Goal: Task Accomplishment & Management: Complete application form

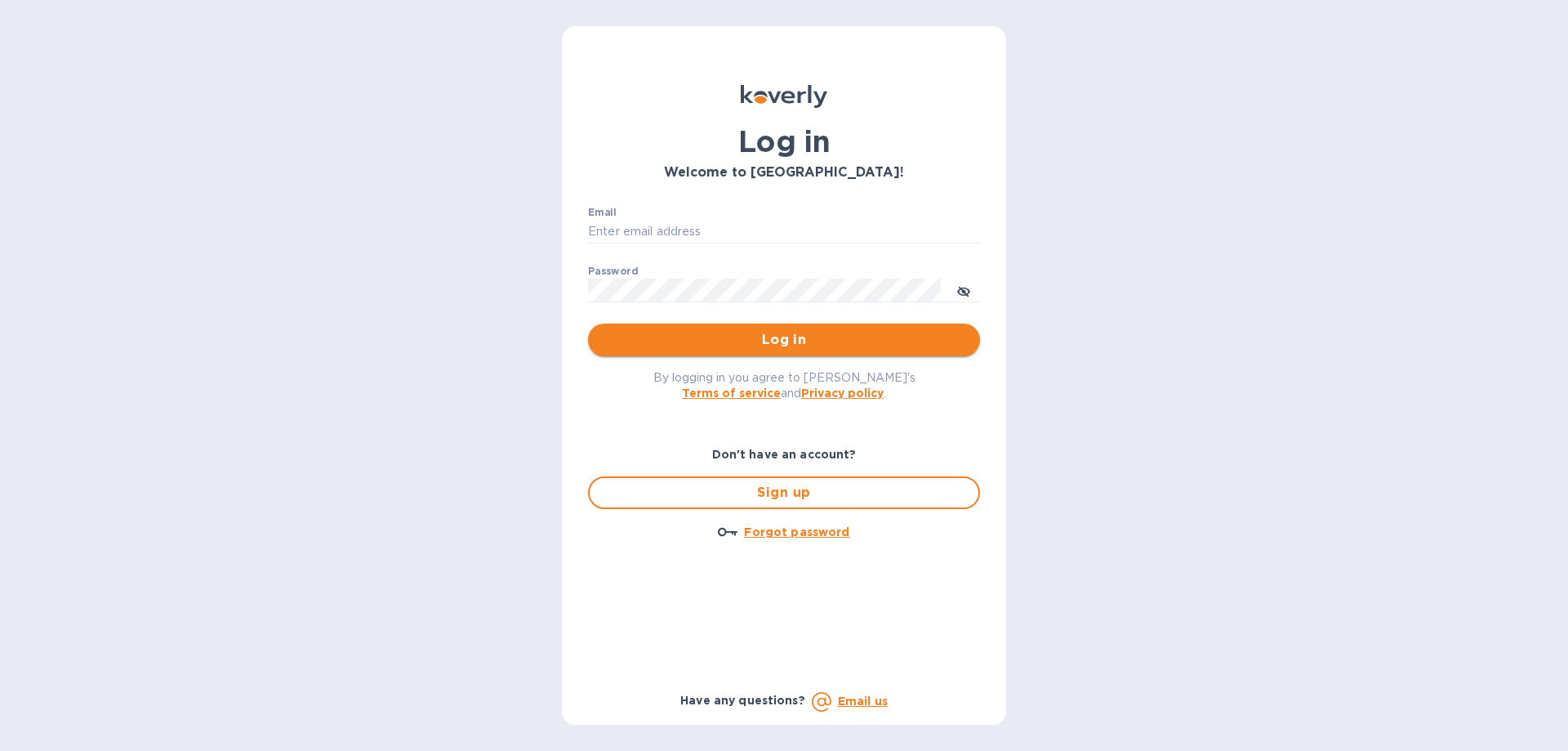
type input "josh@classictouchdecor.com"
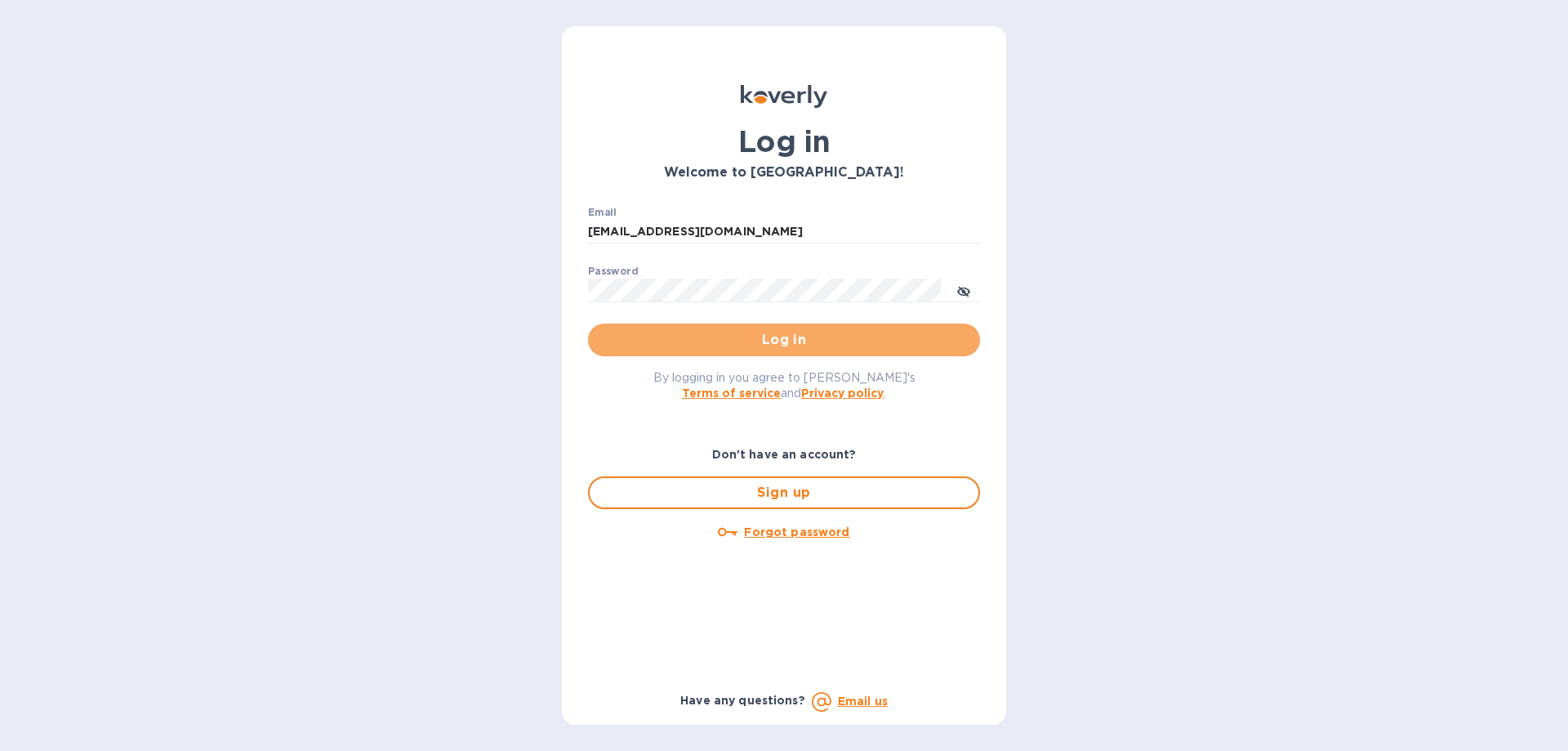
click at [785, 346] on span "Log in" at bounding box center [784, 339] width 366 height 20
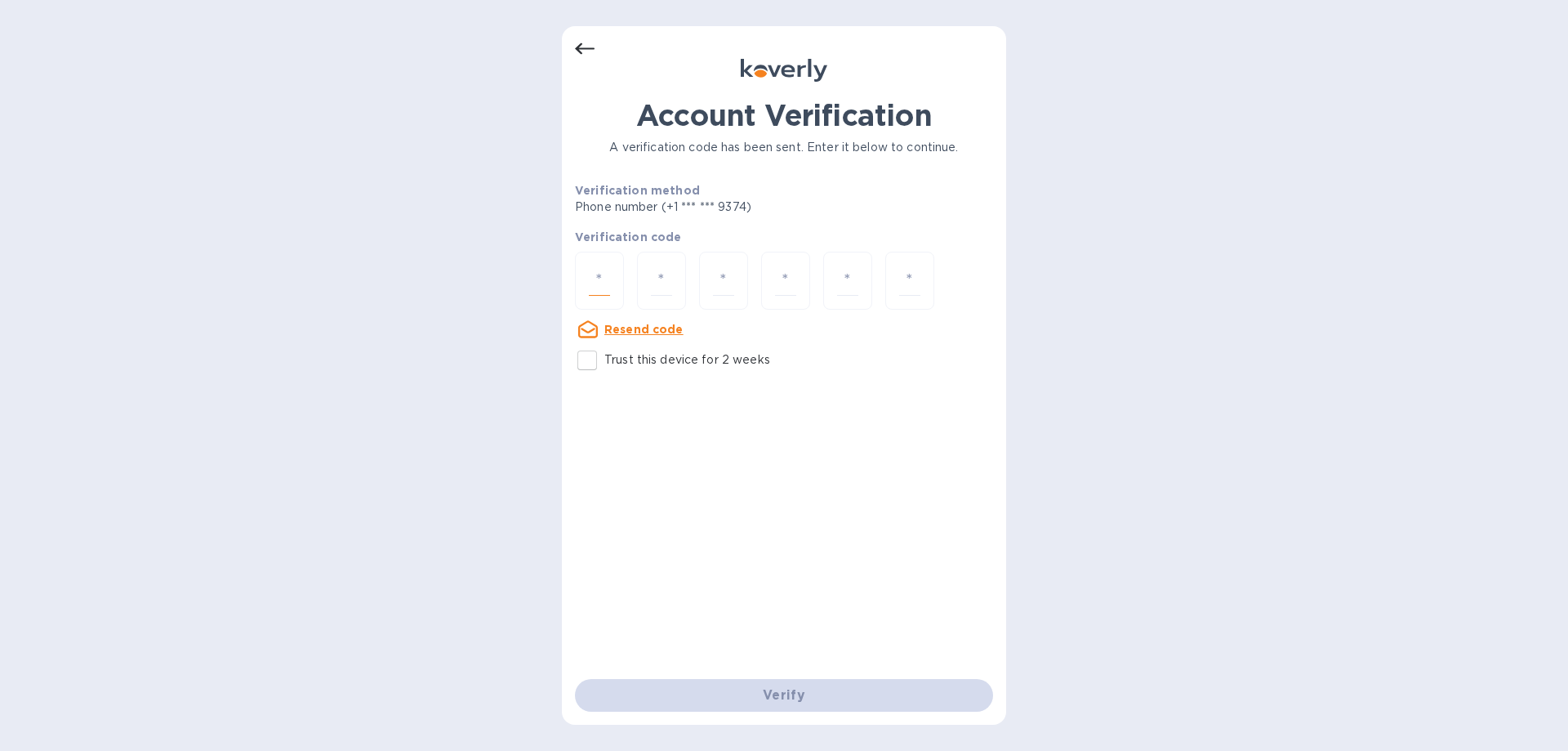
click at [597, 291] on input "number" at bounding box center [599, 280] width 22 height 30
type input "9"
type input "3"
type input "1"
type input "8"
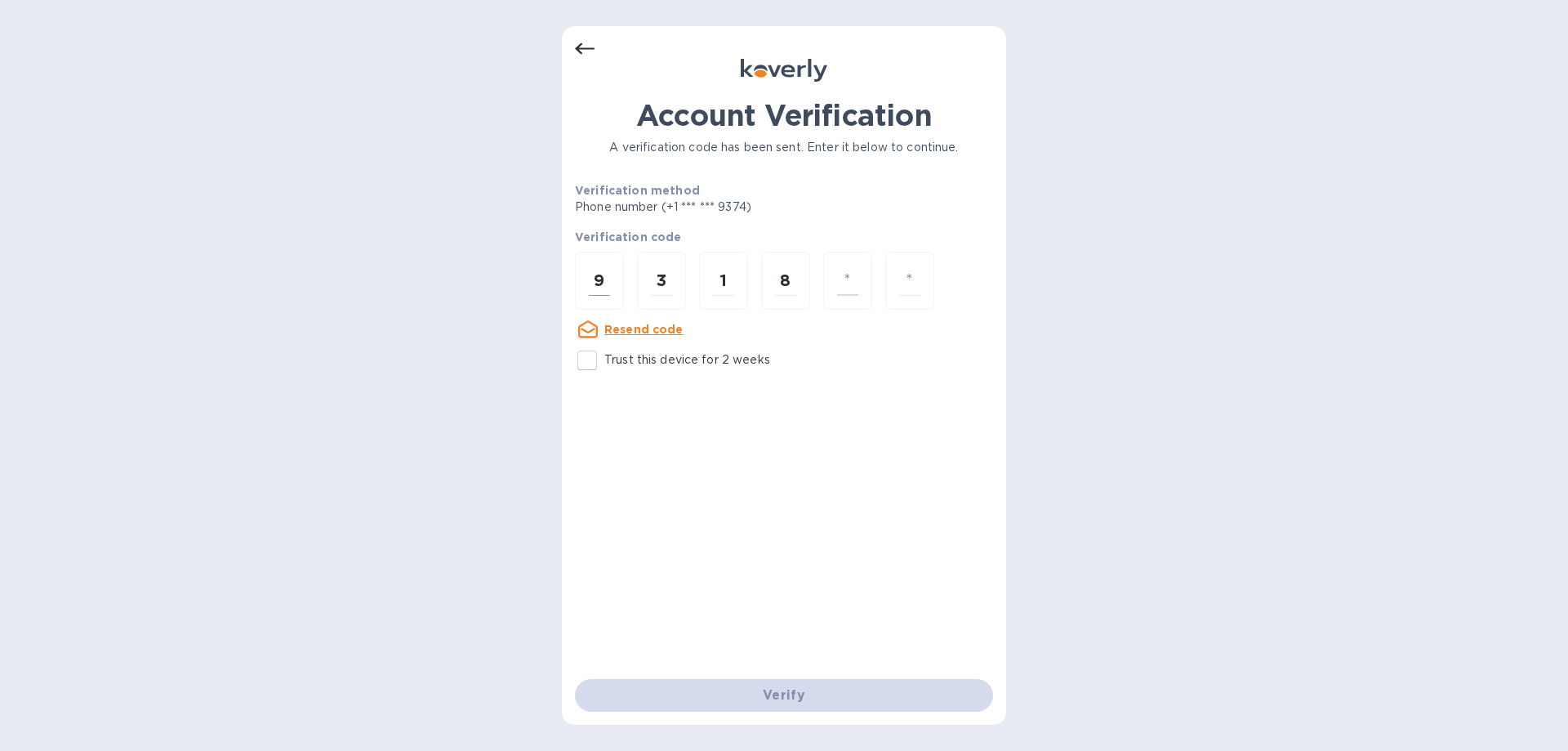
type input "8"
type input "0"
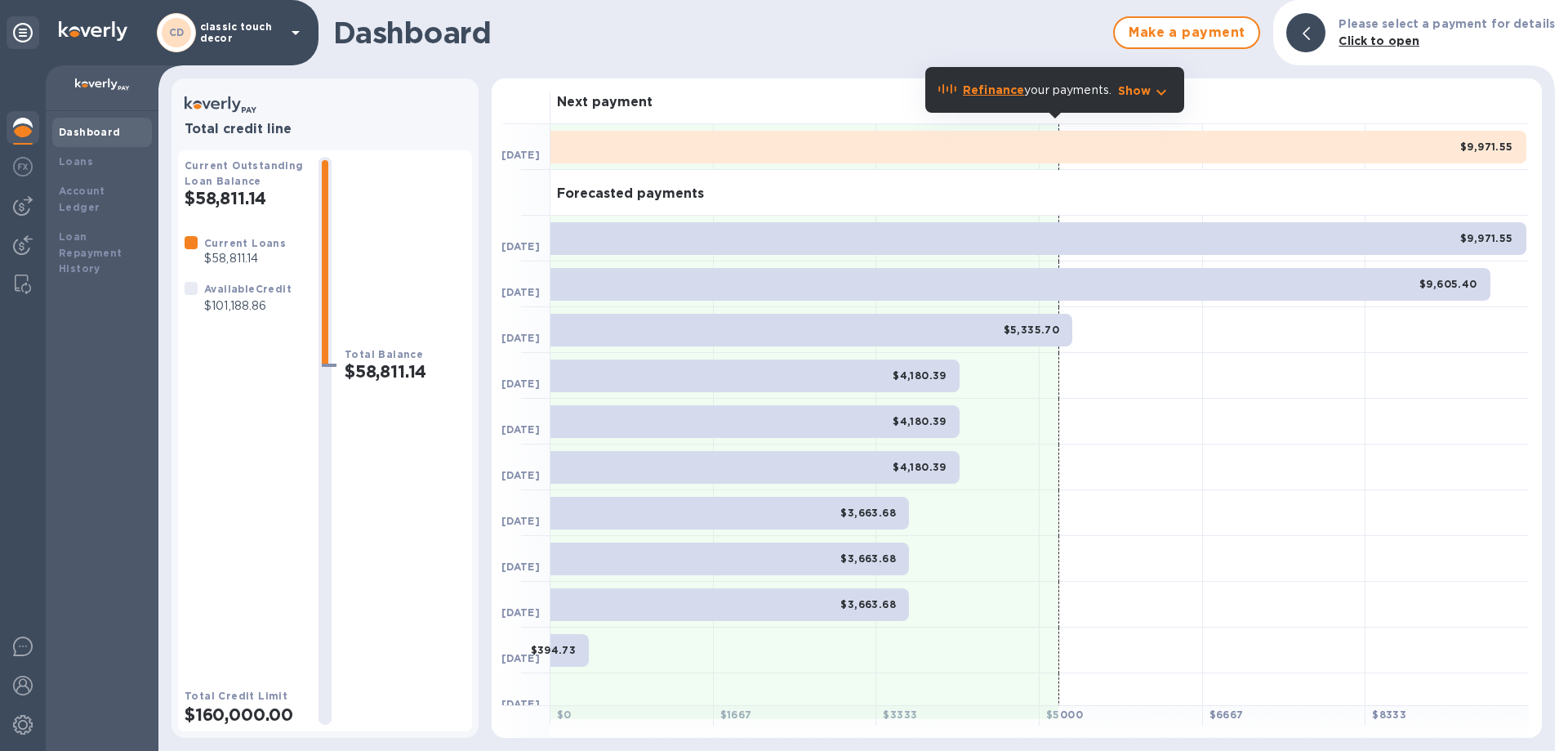
click at [220, 38] on p "classic touch decor" at bounding box center [241, 33] width 81 height 22
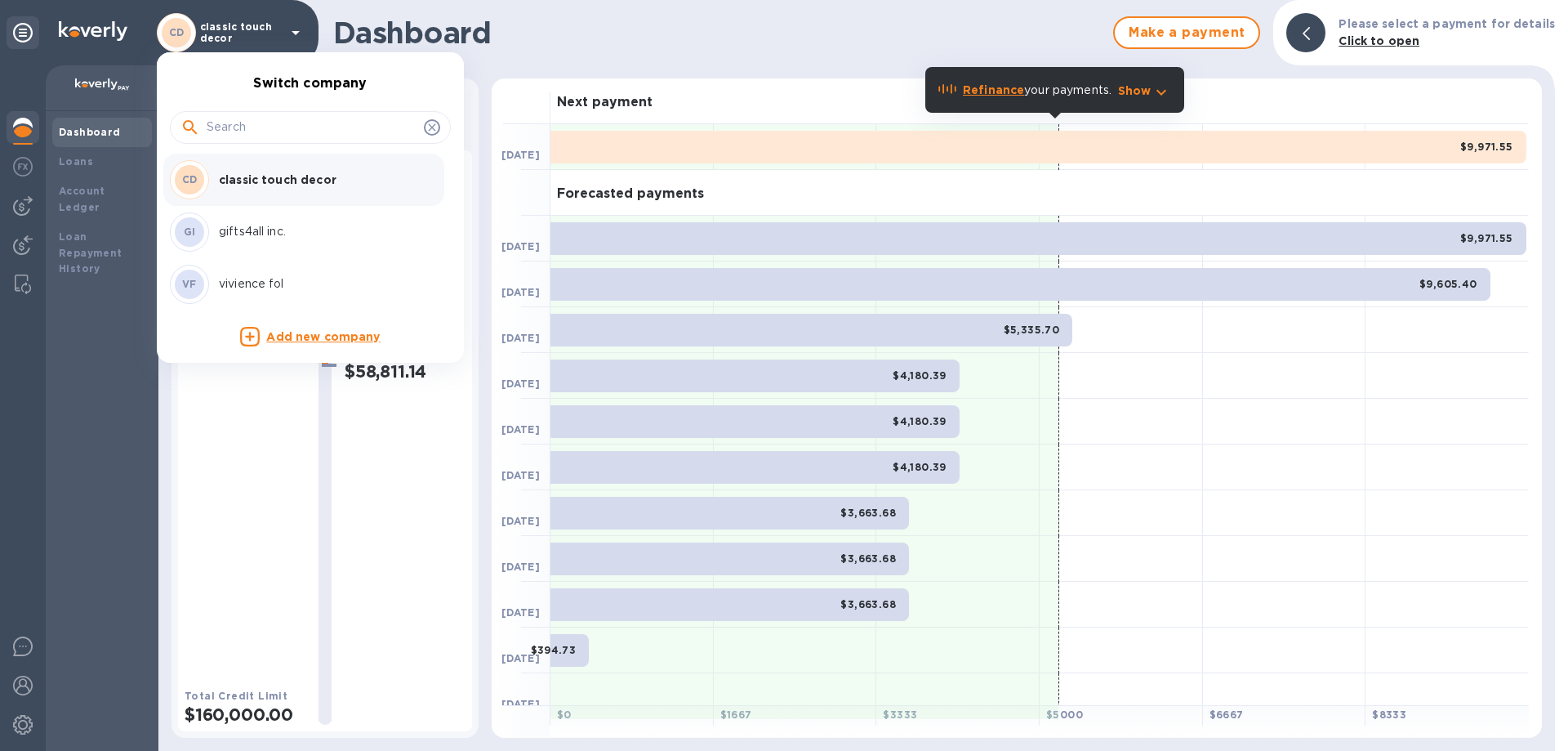
click at [246, 279] on p "vivience fol" at bounding box center [322, 284] width 206 height 17
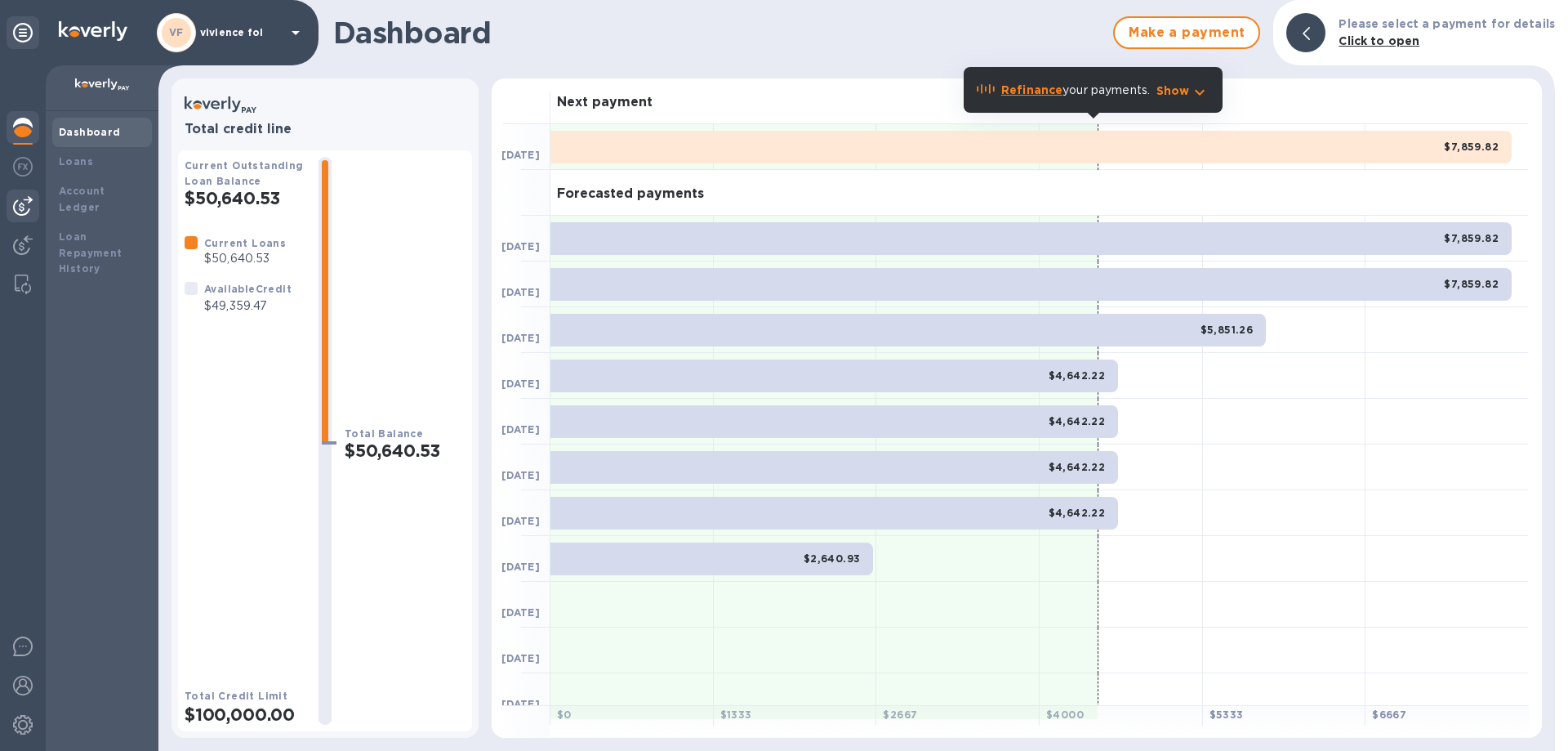
click at [24, 206] on img at bounding box center [22, 205] width 20 height 20
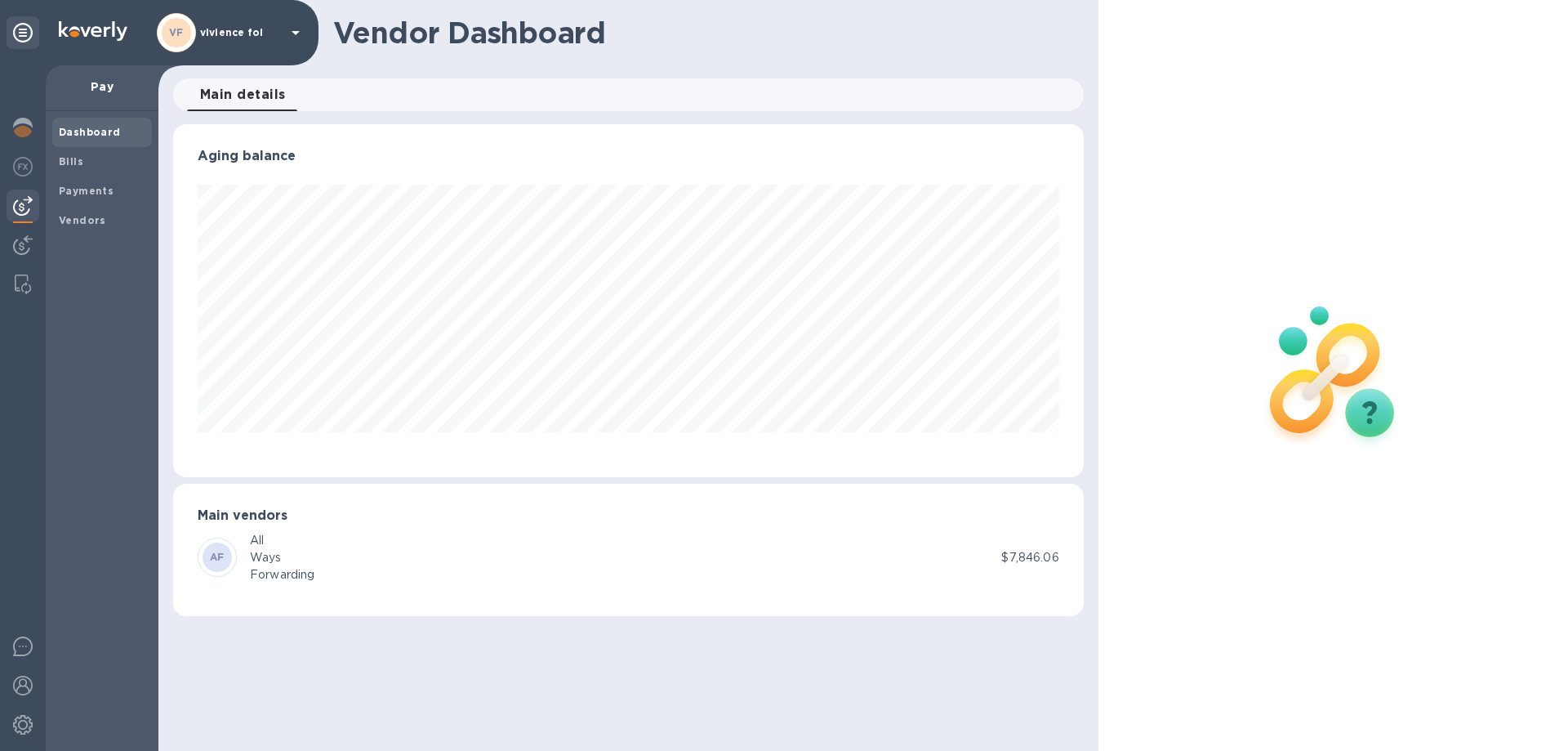
scroll to position [353, 910]
click at [68, 169] on span "Bills" at bounding box center [71, 161] width 24 height 16
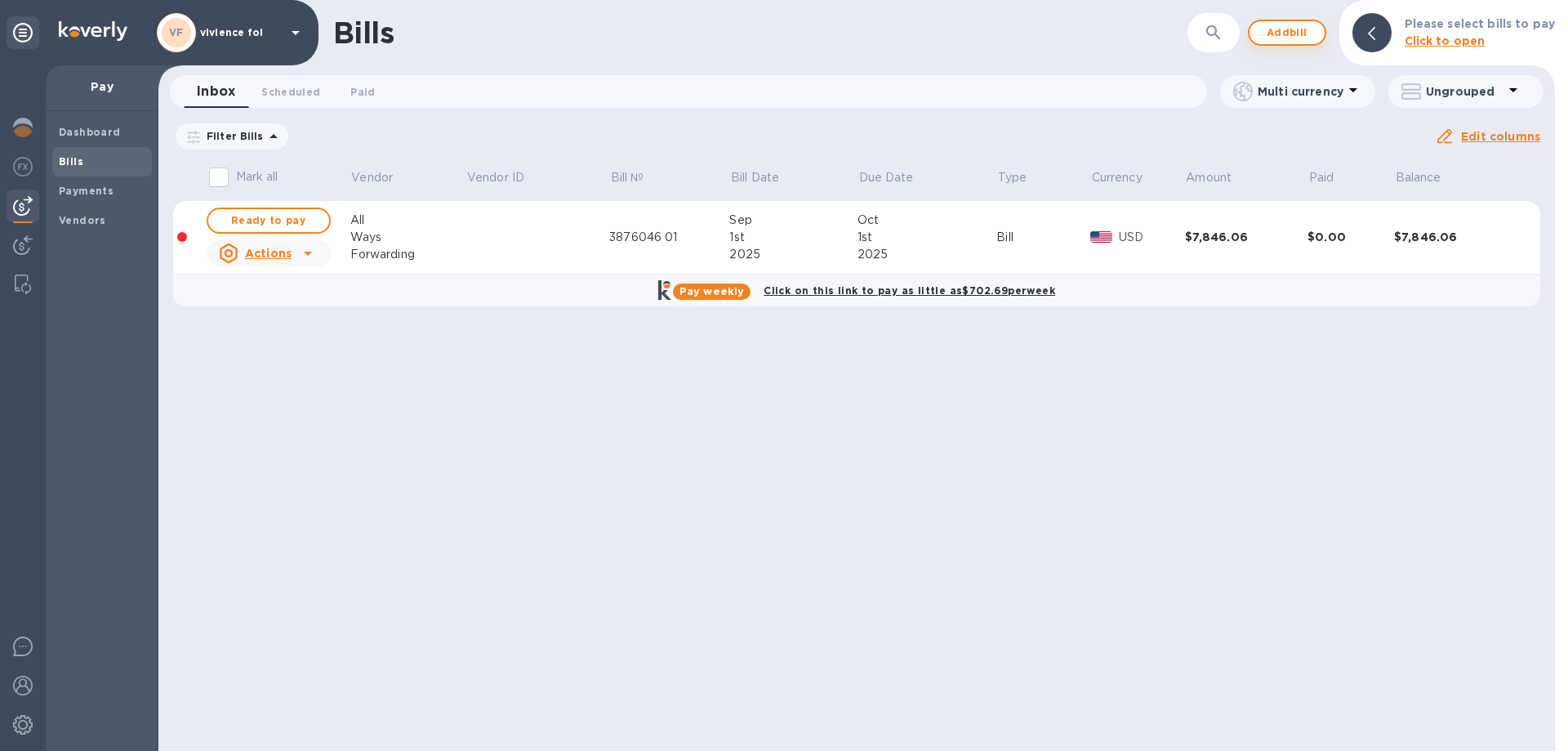
click at [1288, 32] on span "Add bill" at bounding box center [1286, 32] width 49 height 20
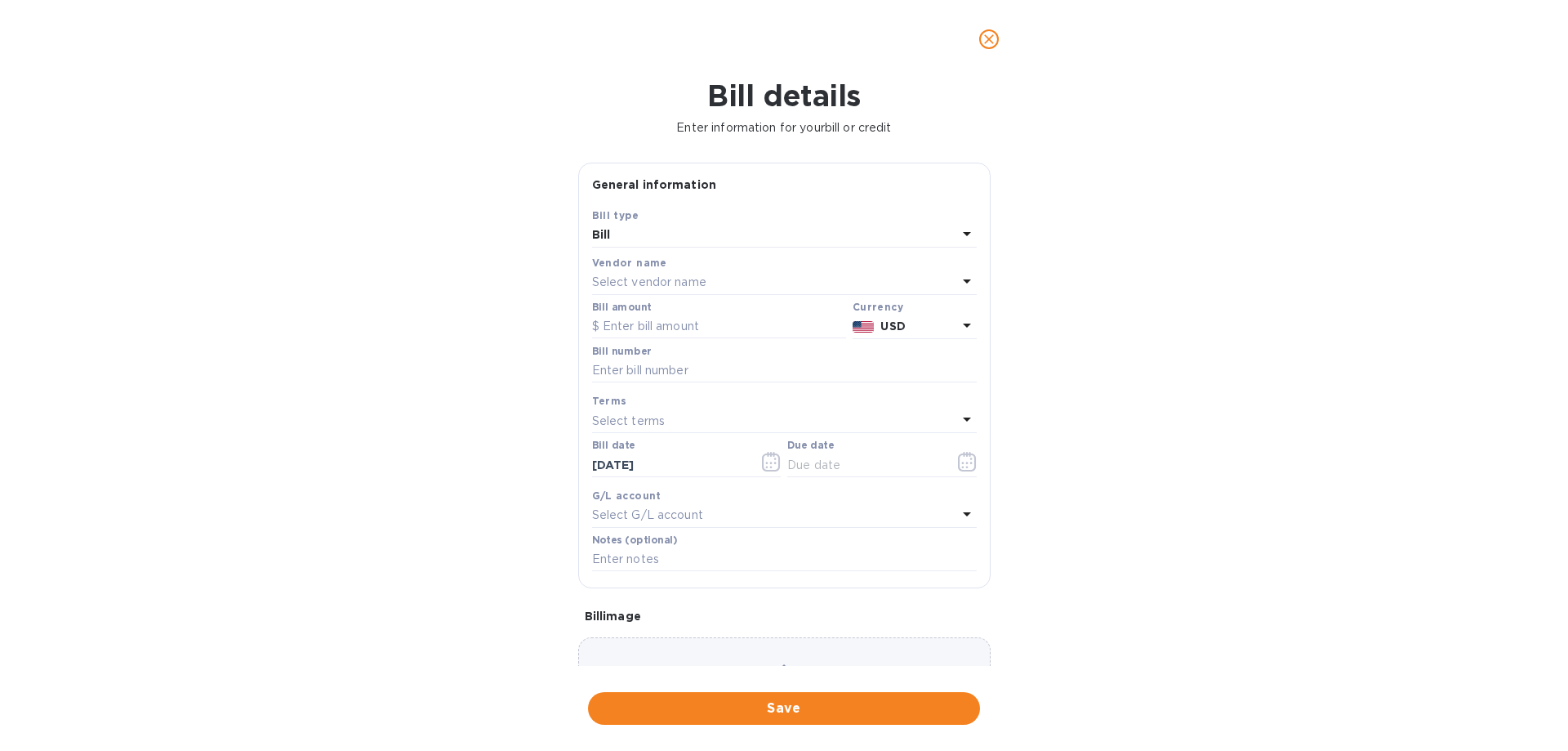
click at [657, 276] on p "Select vendor name" at bounding box center [649, 282] width 114 height 17
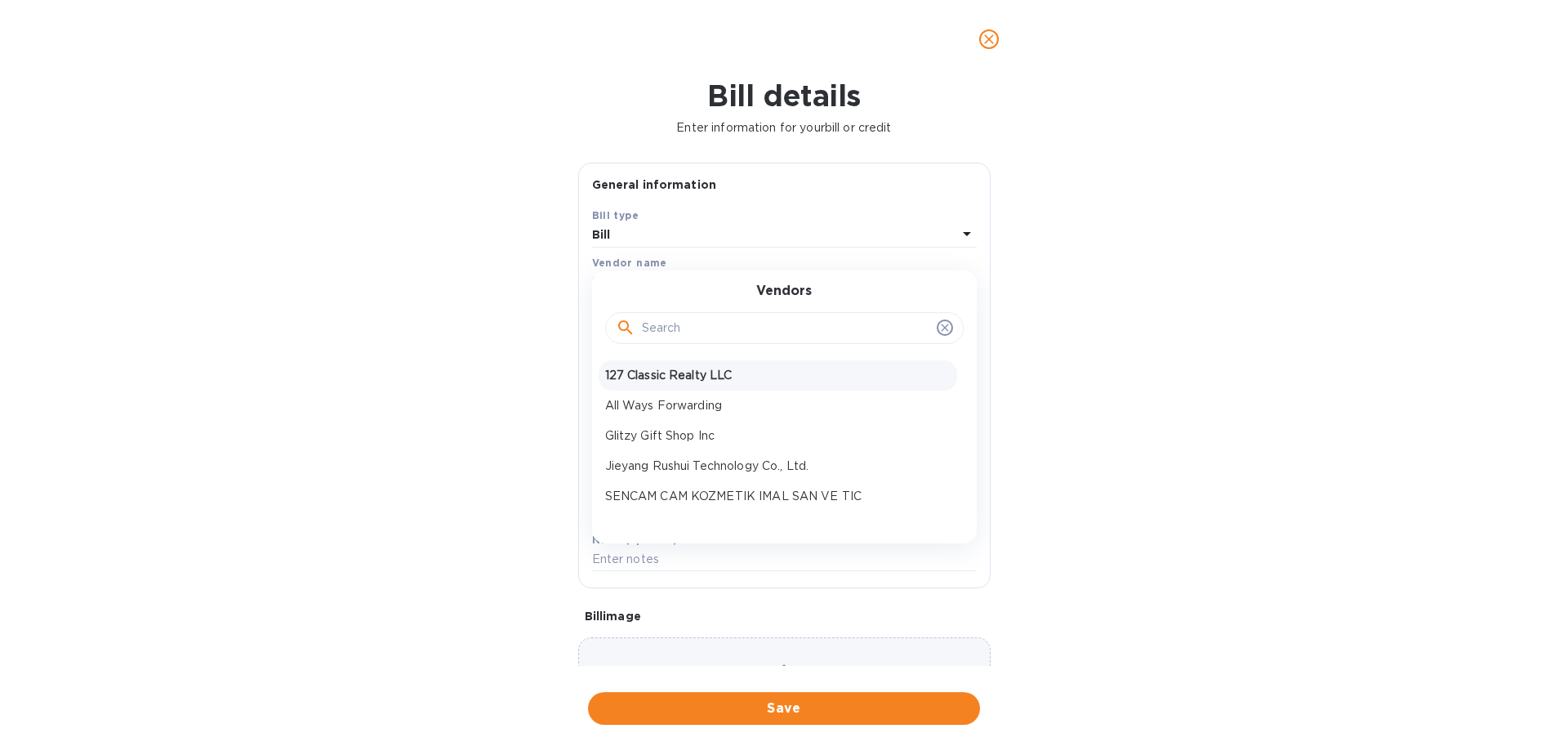
click at [671, 371] on p "127 Classic Realty LLC" at bounding box center [777, 376] width 345 height 17
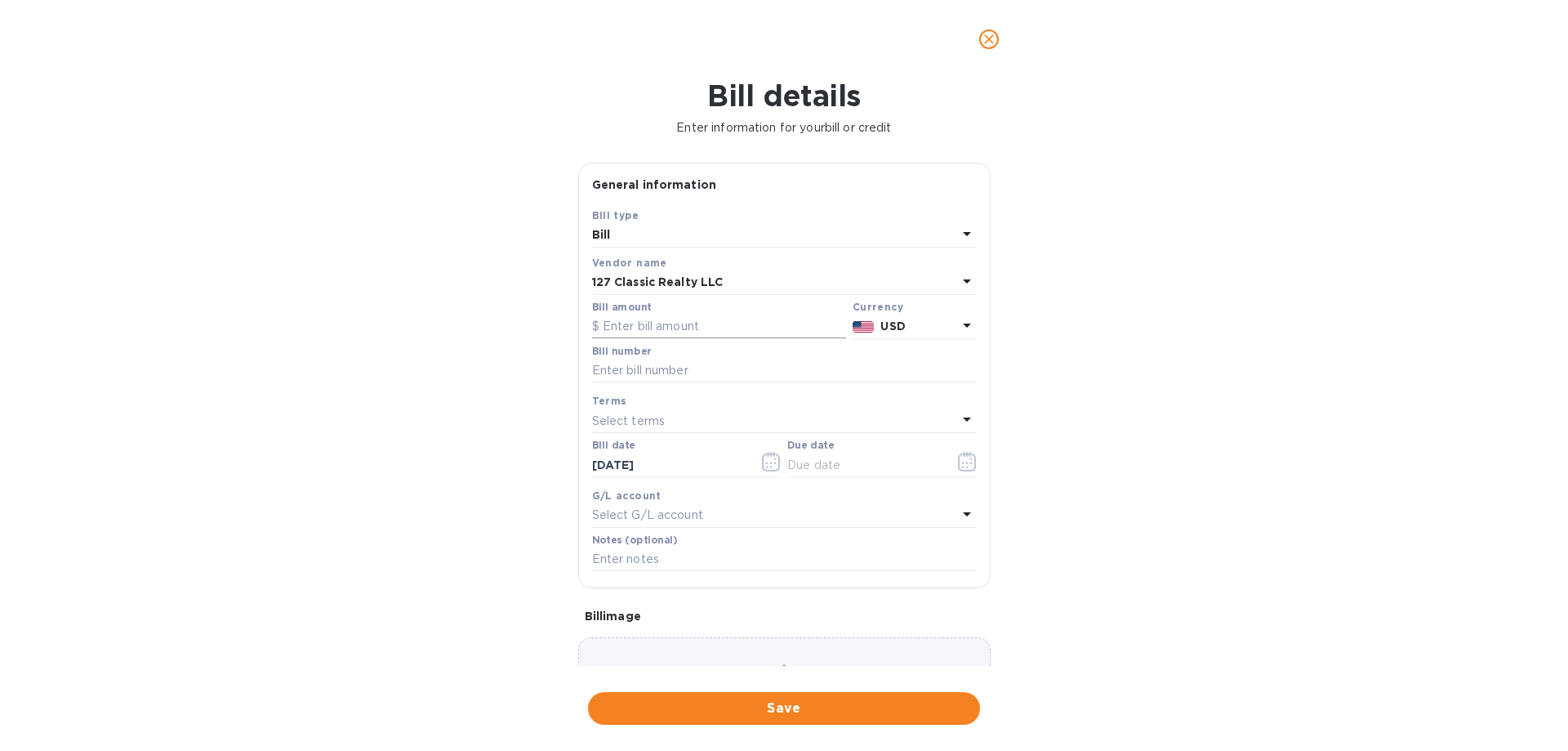
click at [658, 327] on input "text" at bounding box center [718, 327] width 254 height 24
type input "44,157"
click at [664, 370] on input "text" at bounding box center [784, 371] width 385 height 24
type input "239"
click at [662, 414] on p "Select terms" at bounding box center [628, 420] width 73 height 17
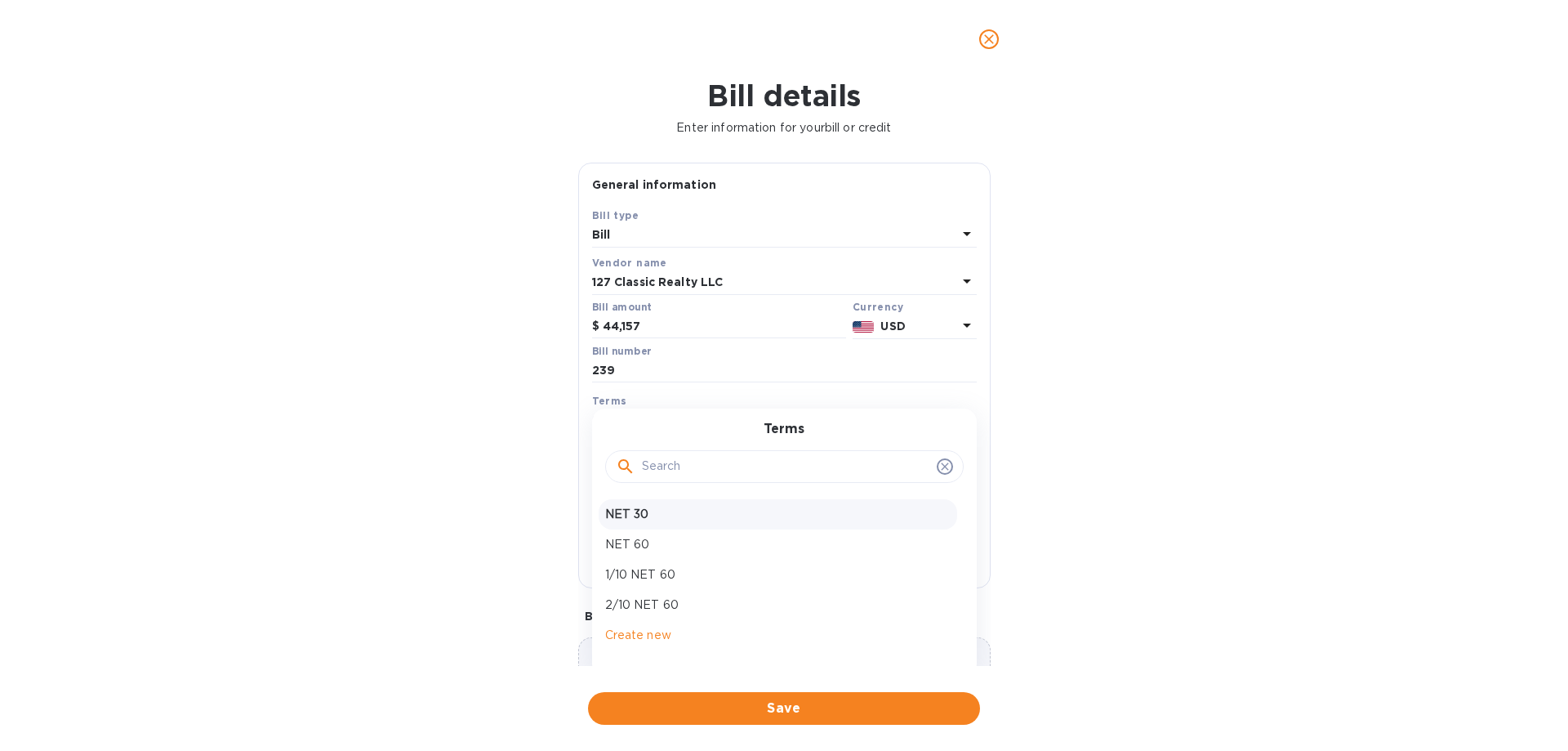
click at [656, 514] on p "NET 30" at bounding box center [777, 514] width 345 height 17
type input "[DATE]"
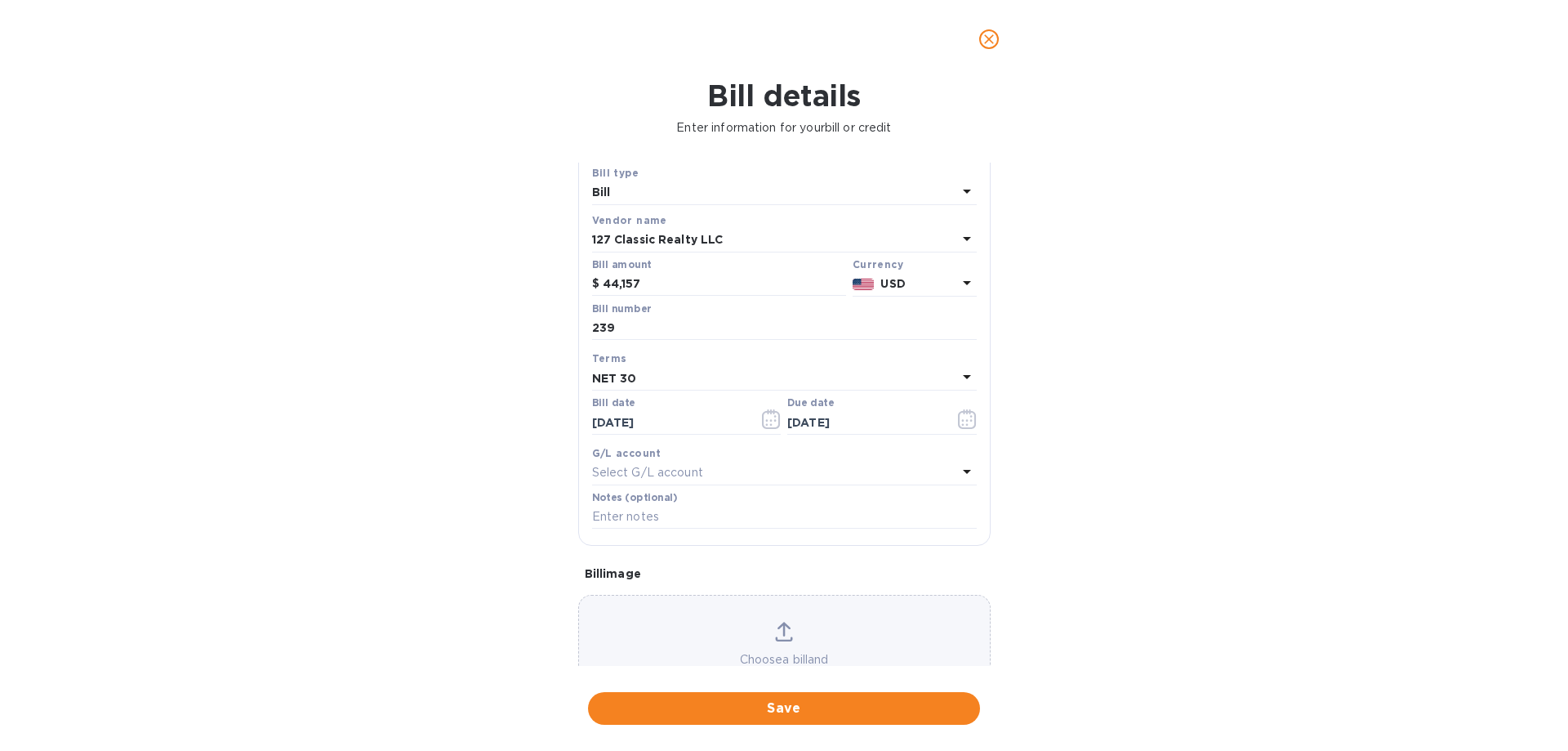
scroll to position [109, 0]
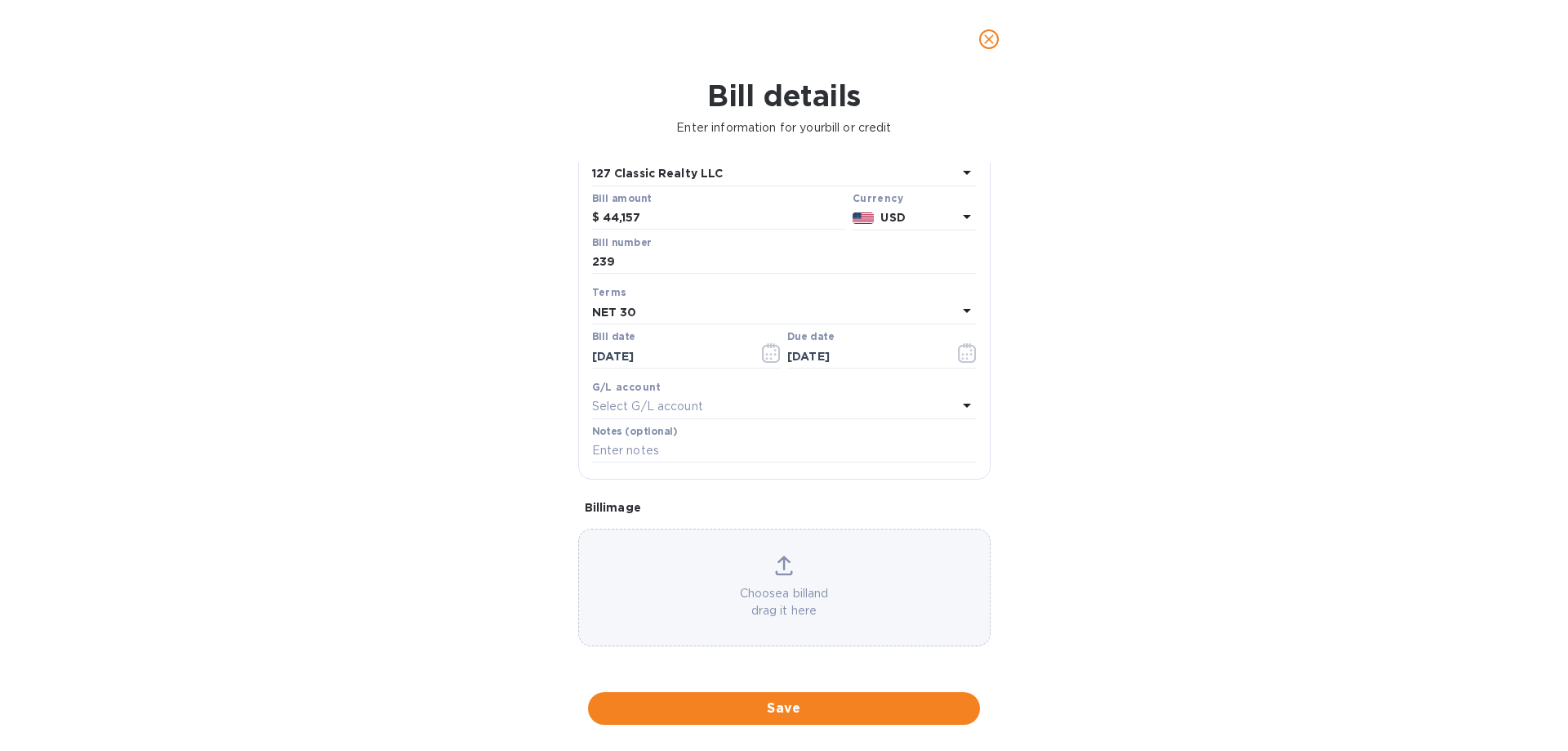
click at [797, 566] on div "Choose a bill and drag it here" at bounding box center [784, 587] width 411 height 64
click at [795, 714] on span "Save" at bounding box center [784, 708] width 366 height 20
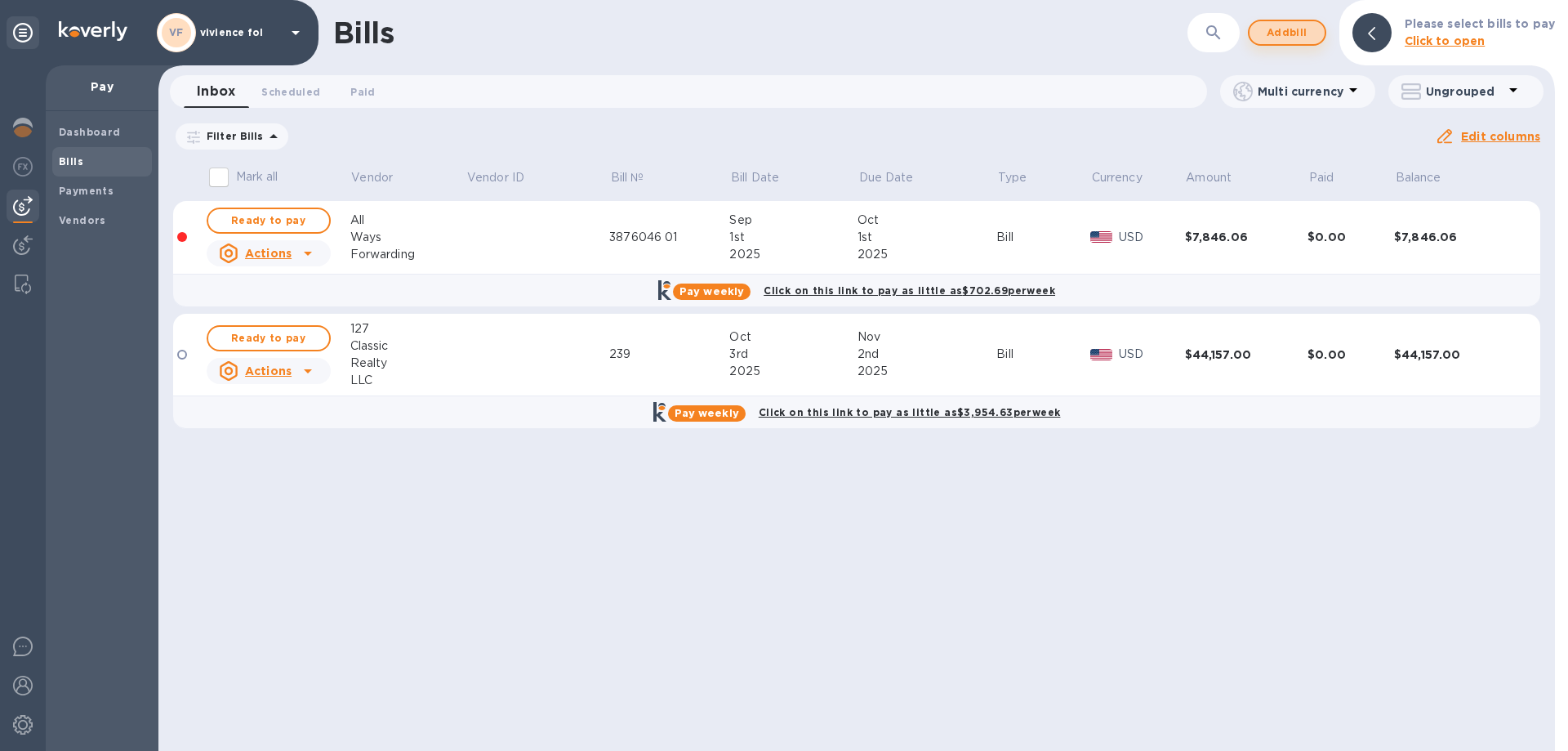
click at [1301, 33] on span "Add bill" at bounding box center [1286, 32] width 49 height 20
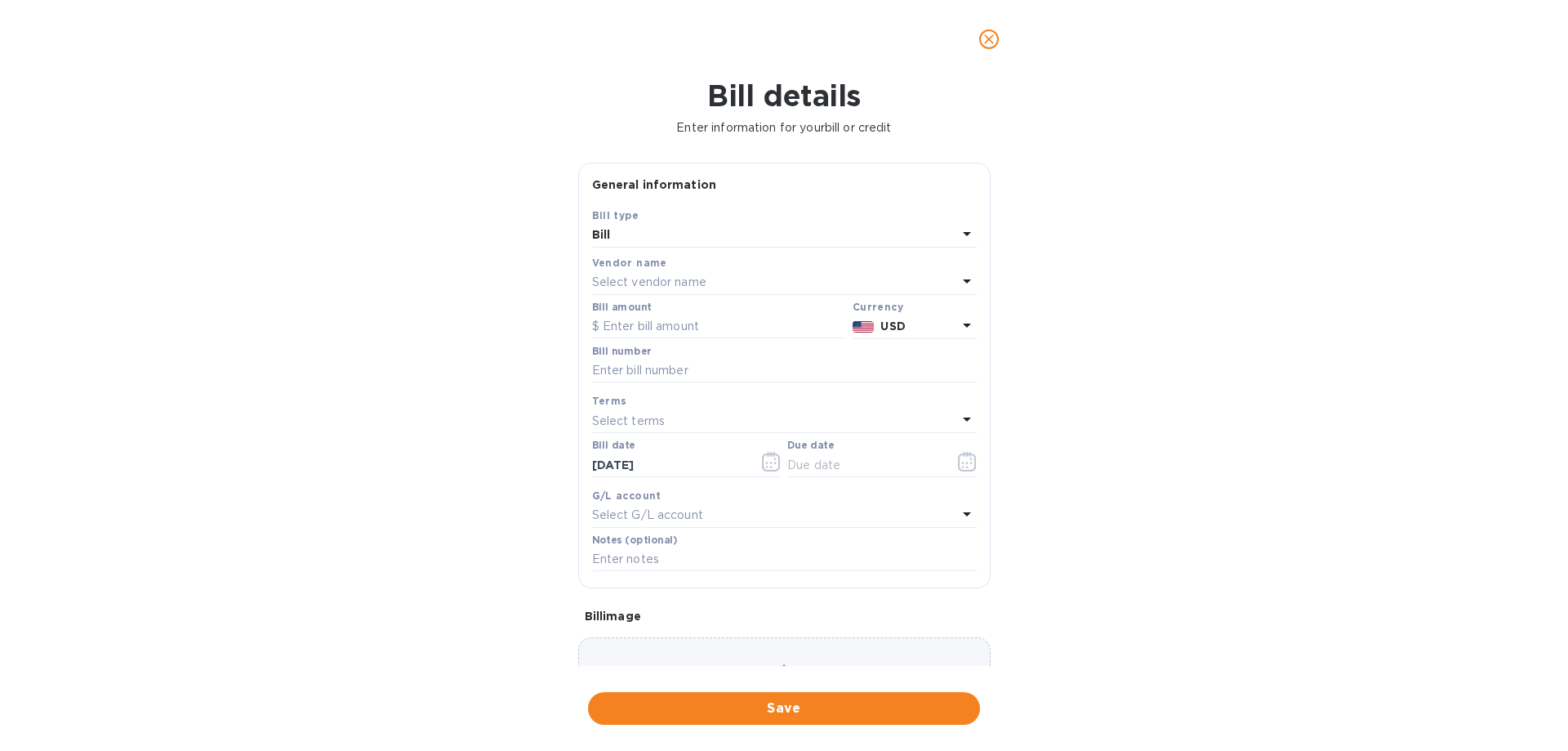
click at [663, 279] on p "Select vendor name" at bounding box center [649, 282] width 114 height 17
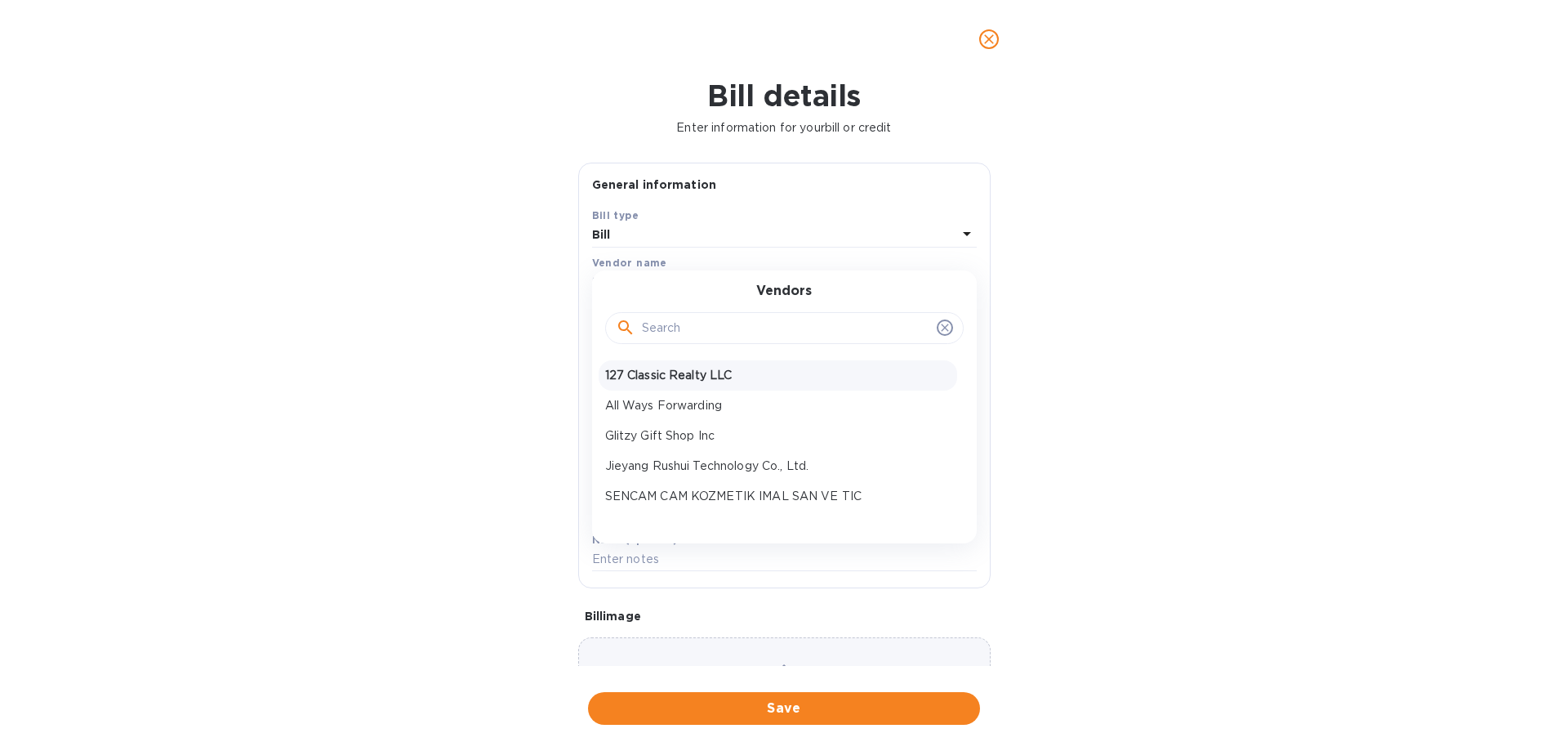
click at [675, 373] on p "127 Classic Realty LLC" at bounding box center [777, 376] width 345 height 17
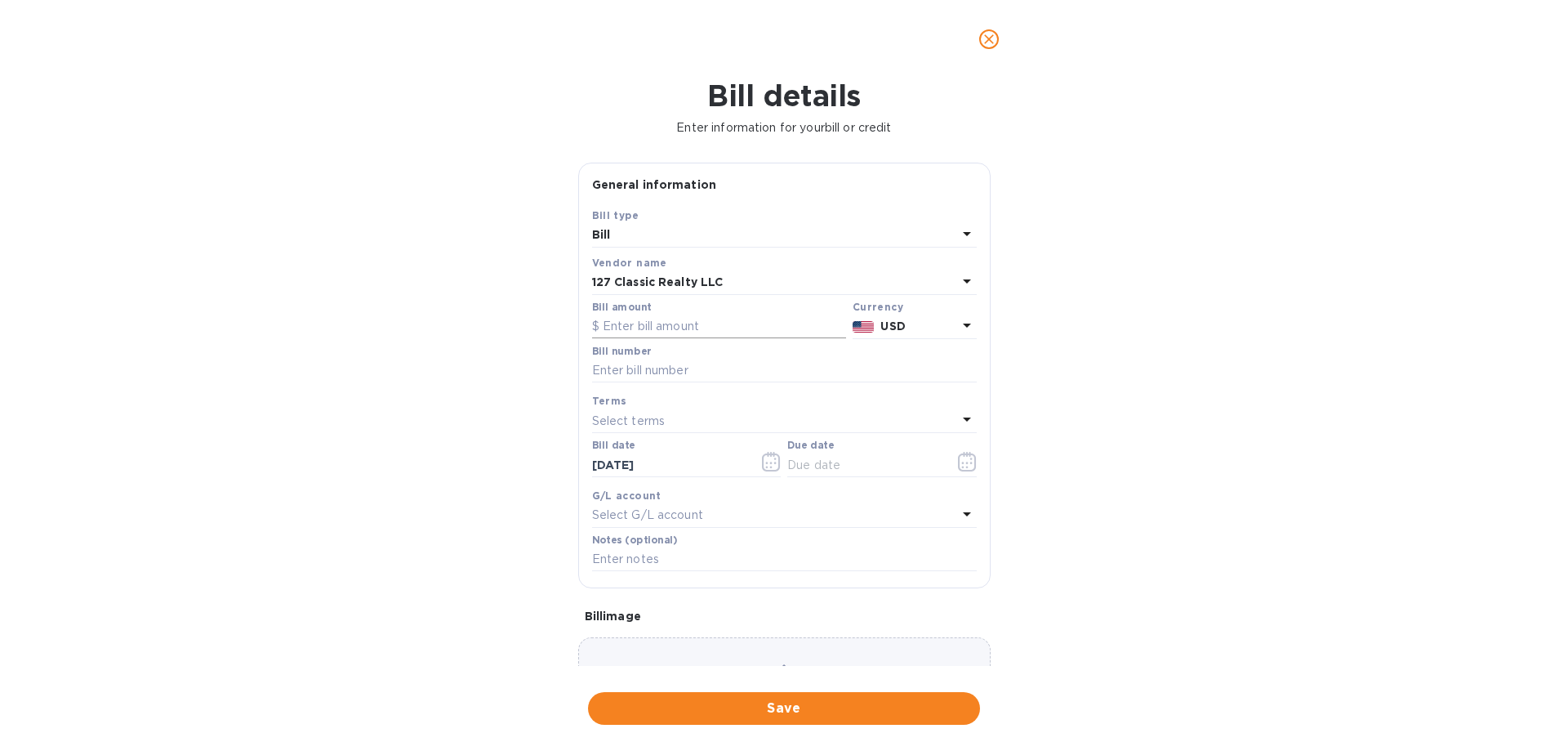
click at [648, 330] on input "text" at bounding box center [718, 327] width 254 height 24
type input "358.94"
click at [655, 366] on input "text" at bounding box center [784, 371] width 385 height 24
type input "234"
click at [645, 425] on p "Select terms" at bounding box center [628, 420] width 73 height 17
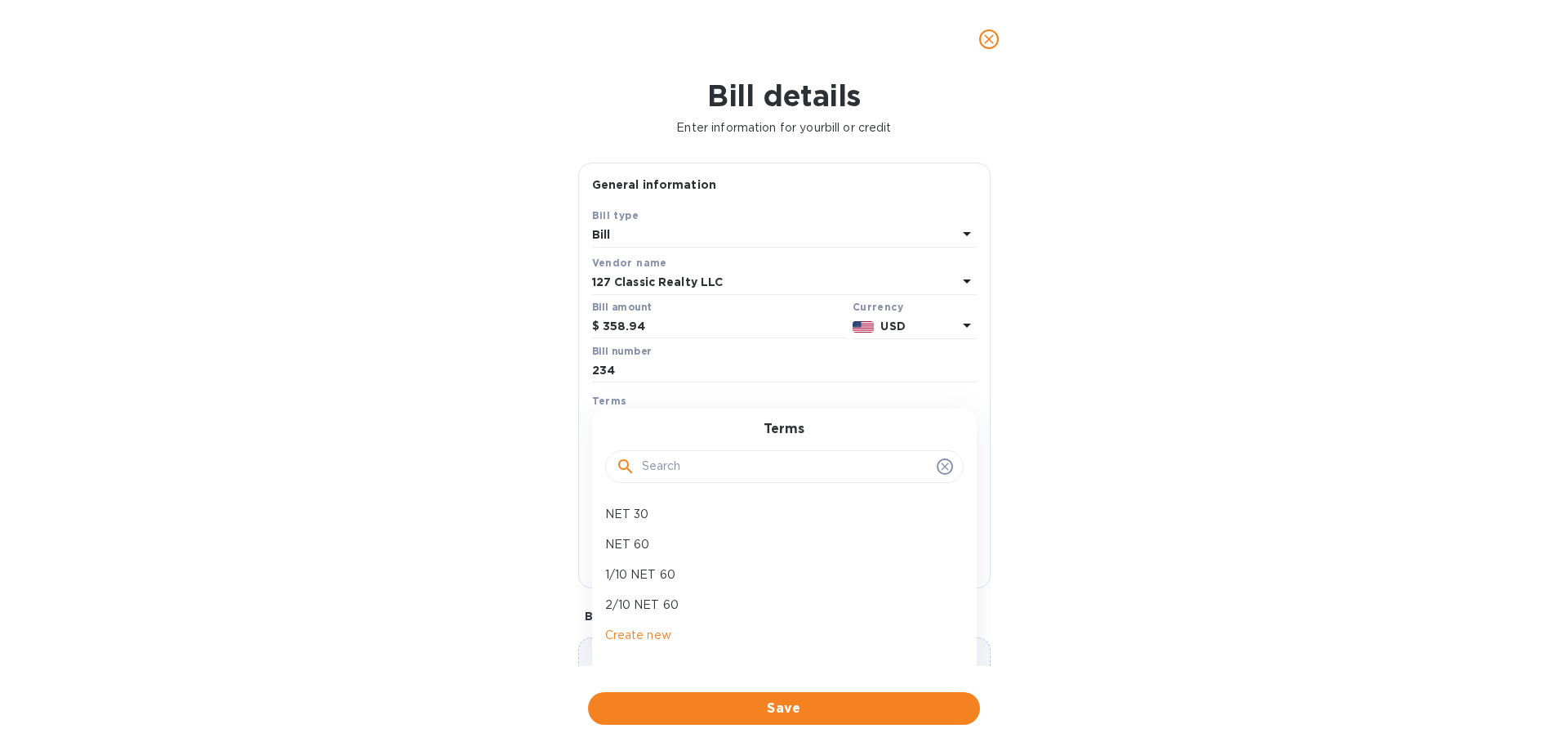
drag, startPoint x: 645, startPoint y: 512, endPoint x: 675, endPoint y: 499, distance: 32.7
click at [646, 513] on p "NET 30" at bounding box center [777, 514] width 345 height 17
type input "[DATE]"
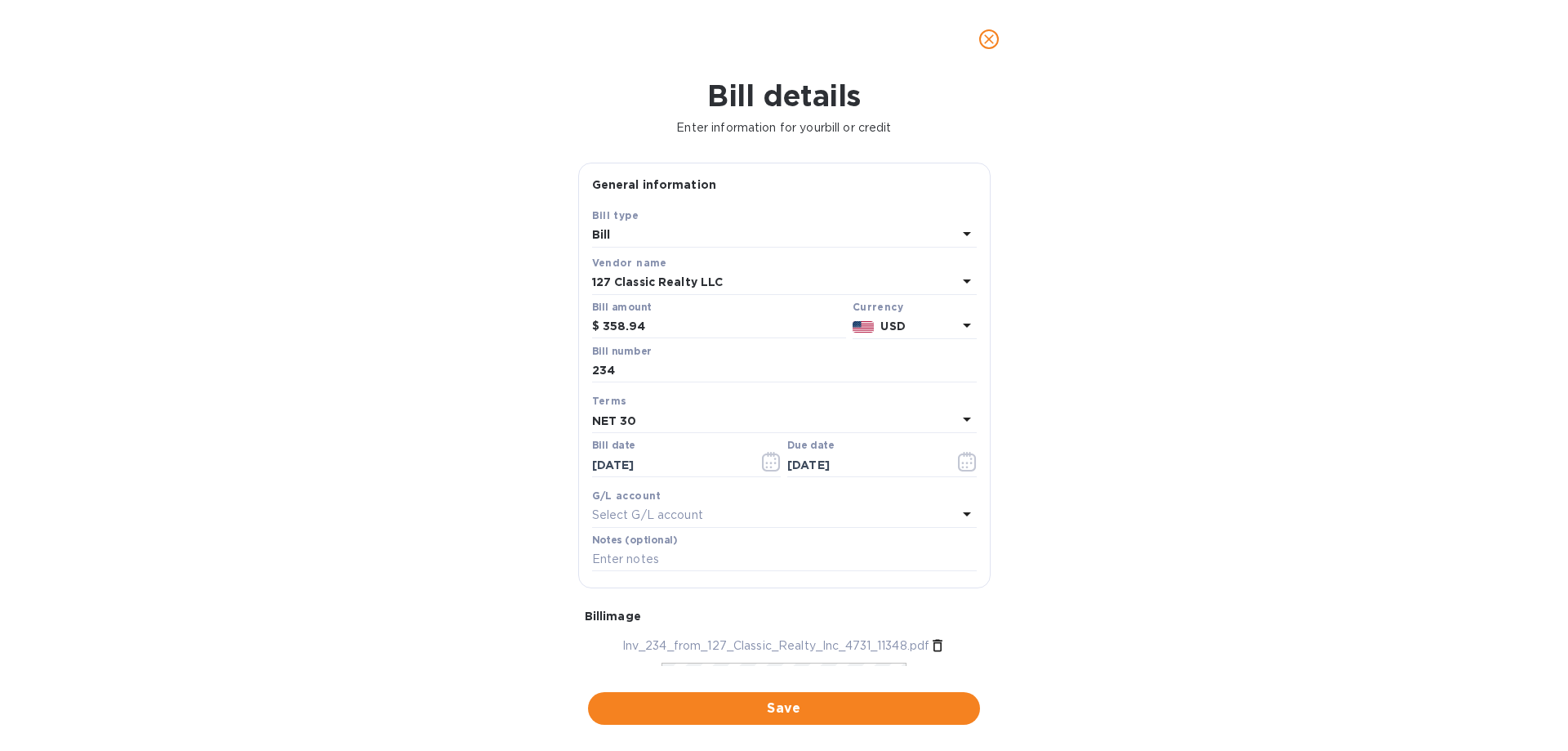
scroll to position [158, 0]
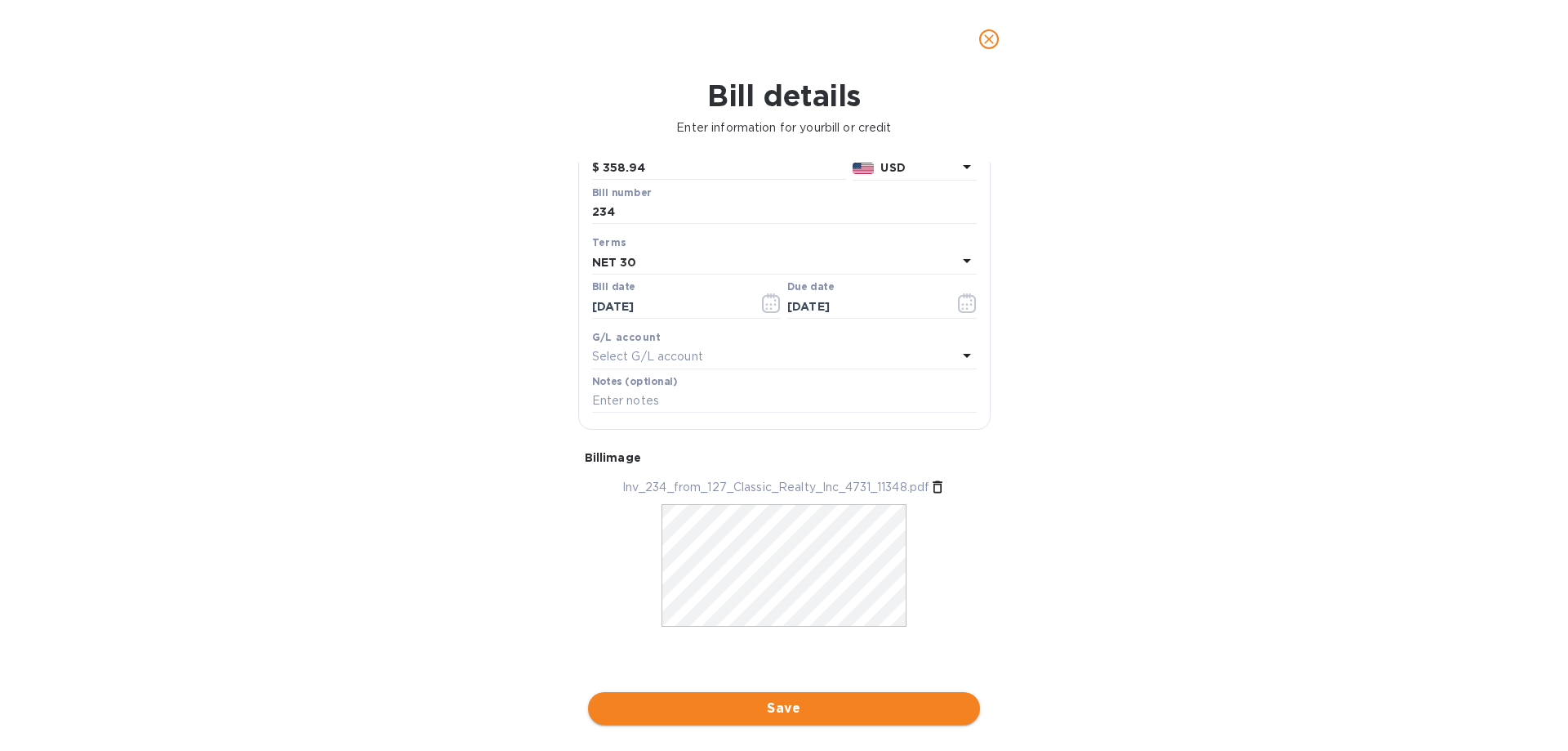
click at [797, 706] on span "Save" at bounding box center [784, 708] width 366 height 20
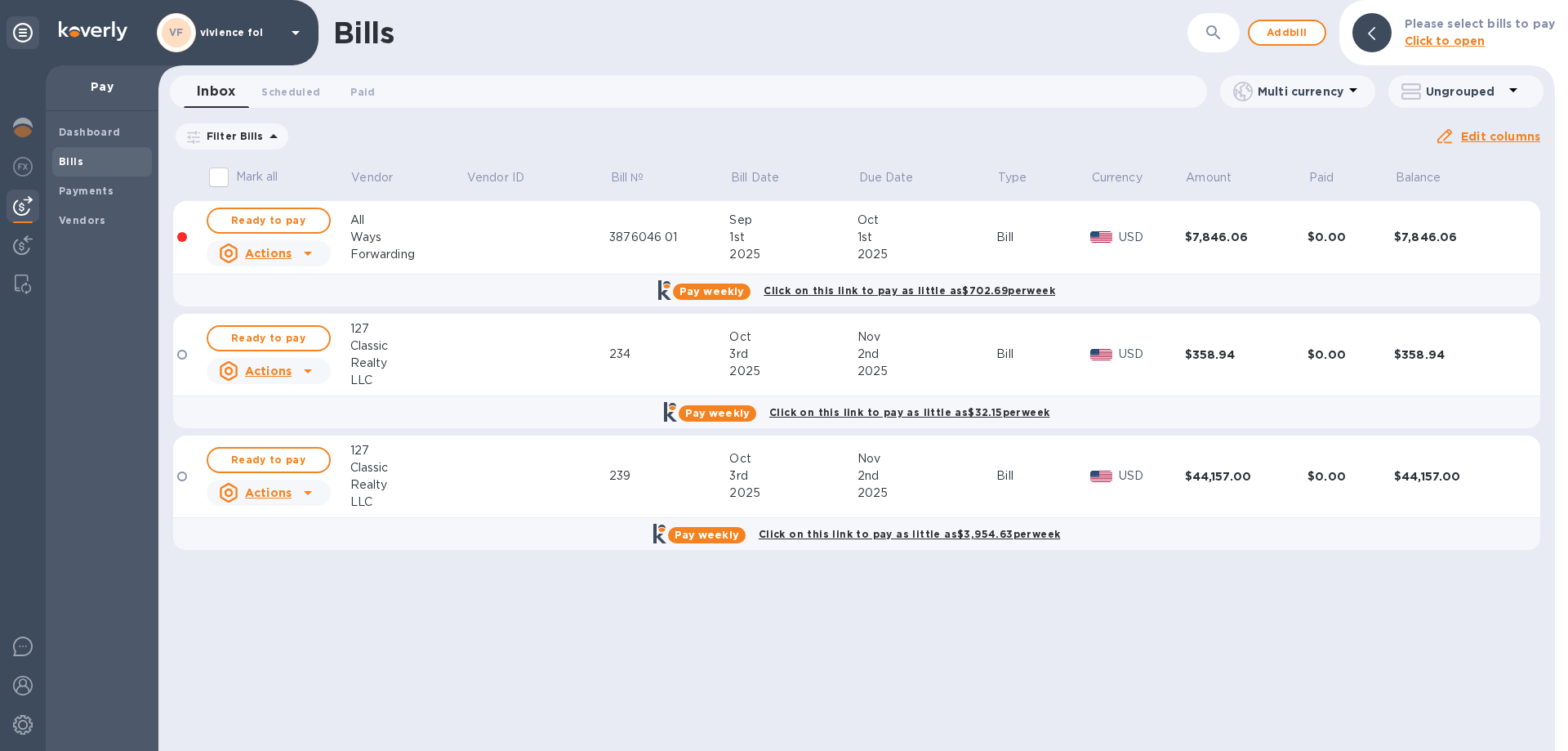
click at [188, 355] on td at bounding box center [189, 355] width 32 height 82
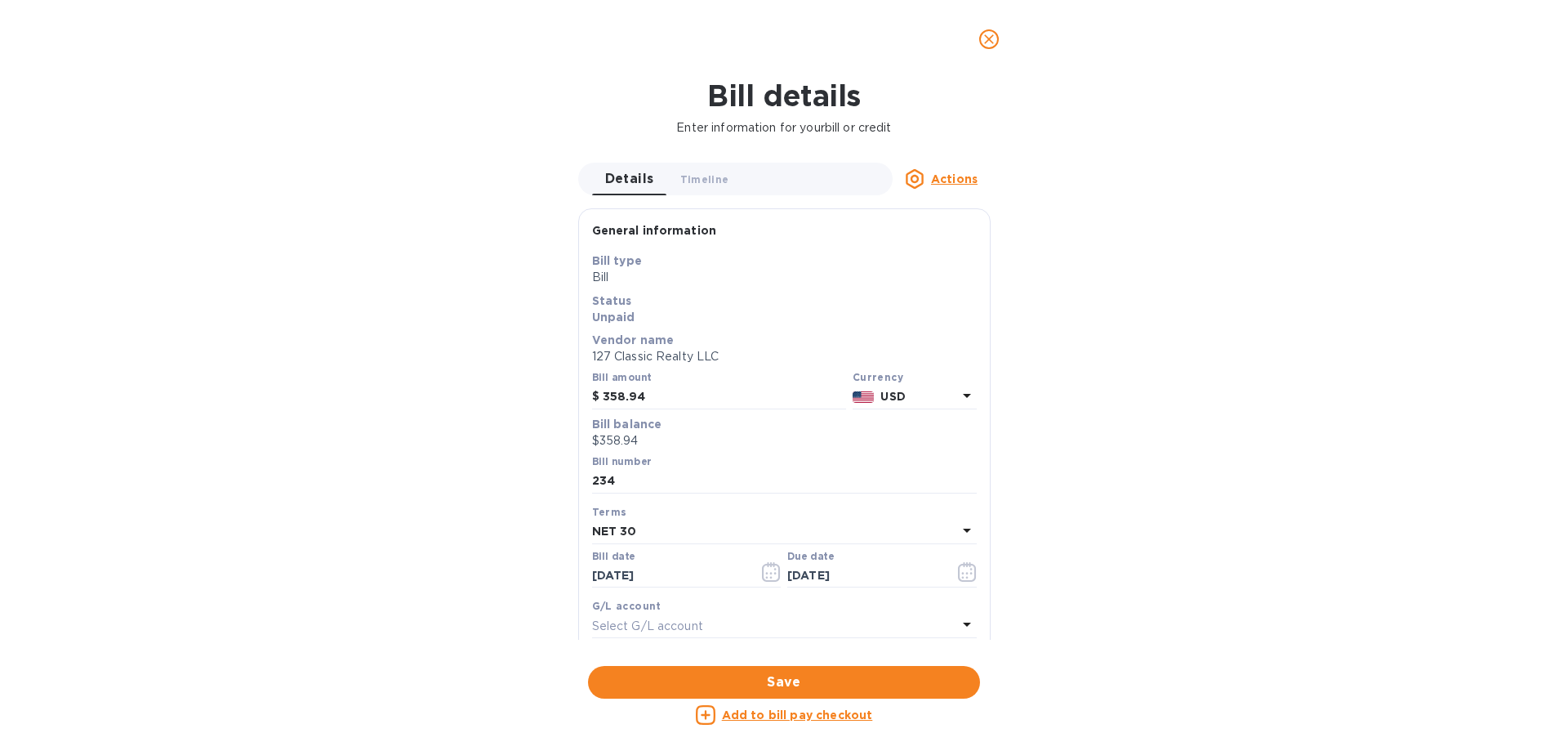
click at [814, 713] on u "Add to bill pay checkout" at bounding box center [797, 714] width 151 height 13
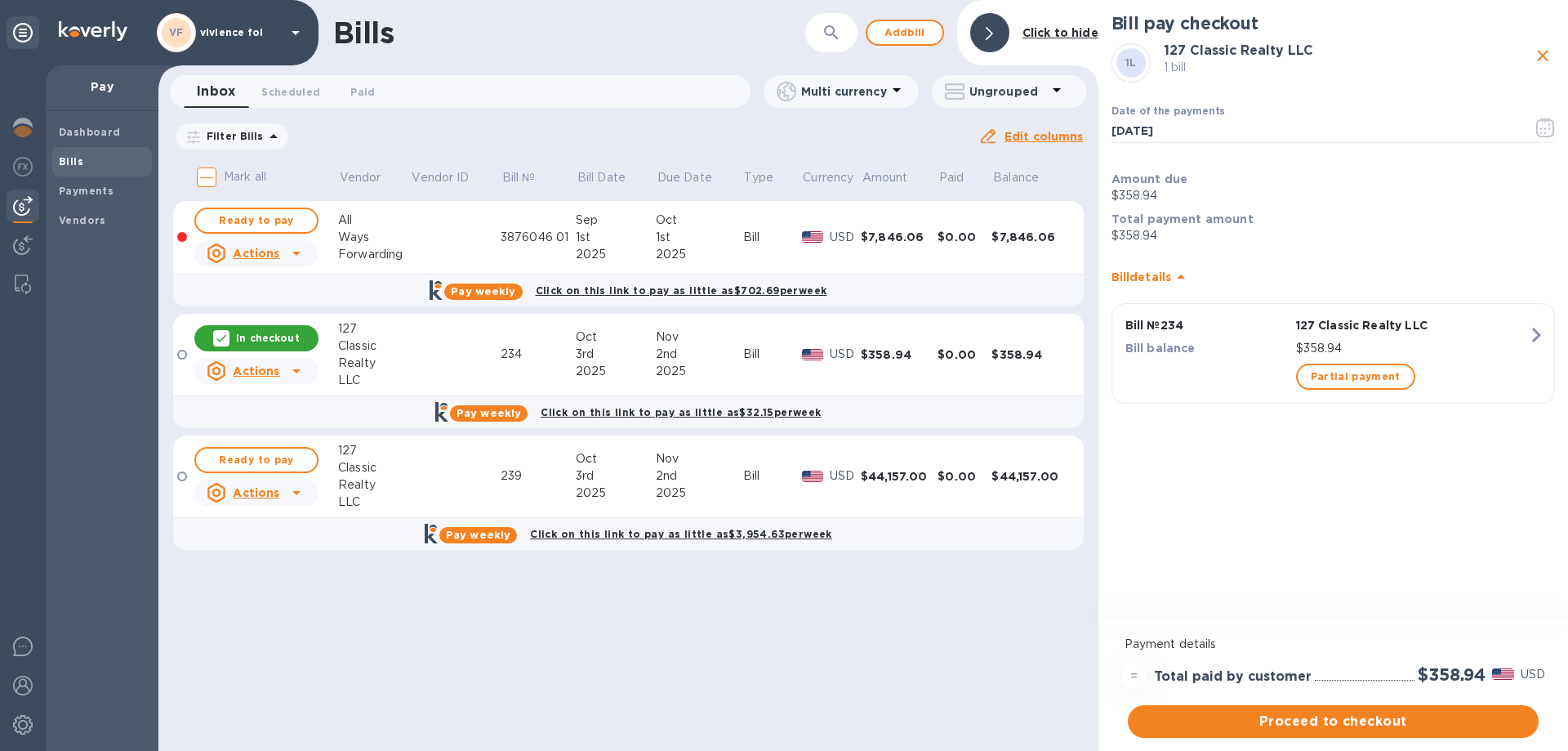
click at [184, 476] on div at bounding box center [182, 476] width 9 height 9
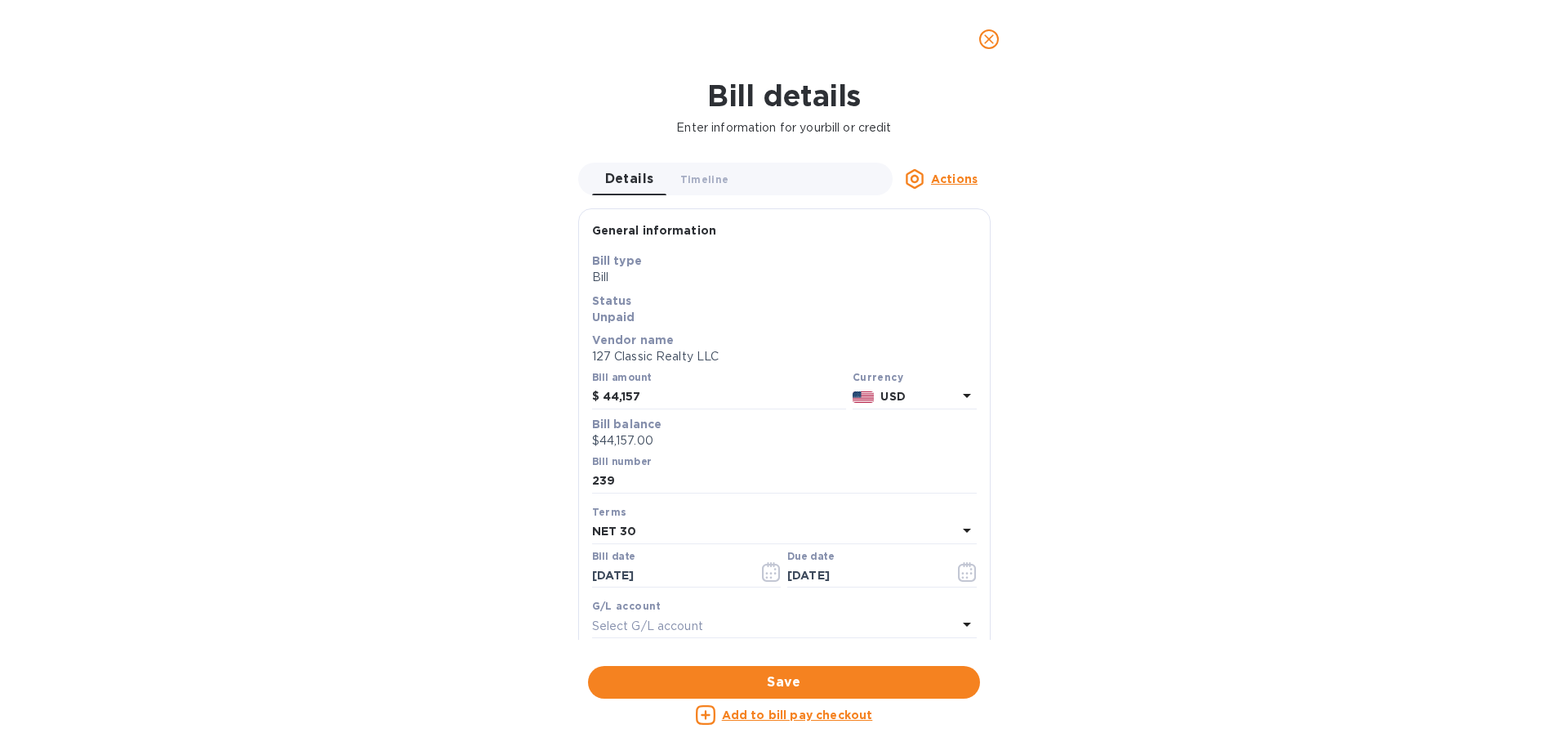
click at [846, 719] on u "Add to bill pay checkout" at bounding box center [797, 714] width 151 height 13
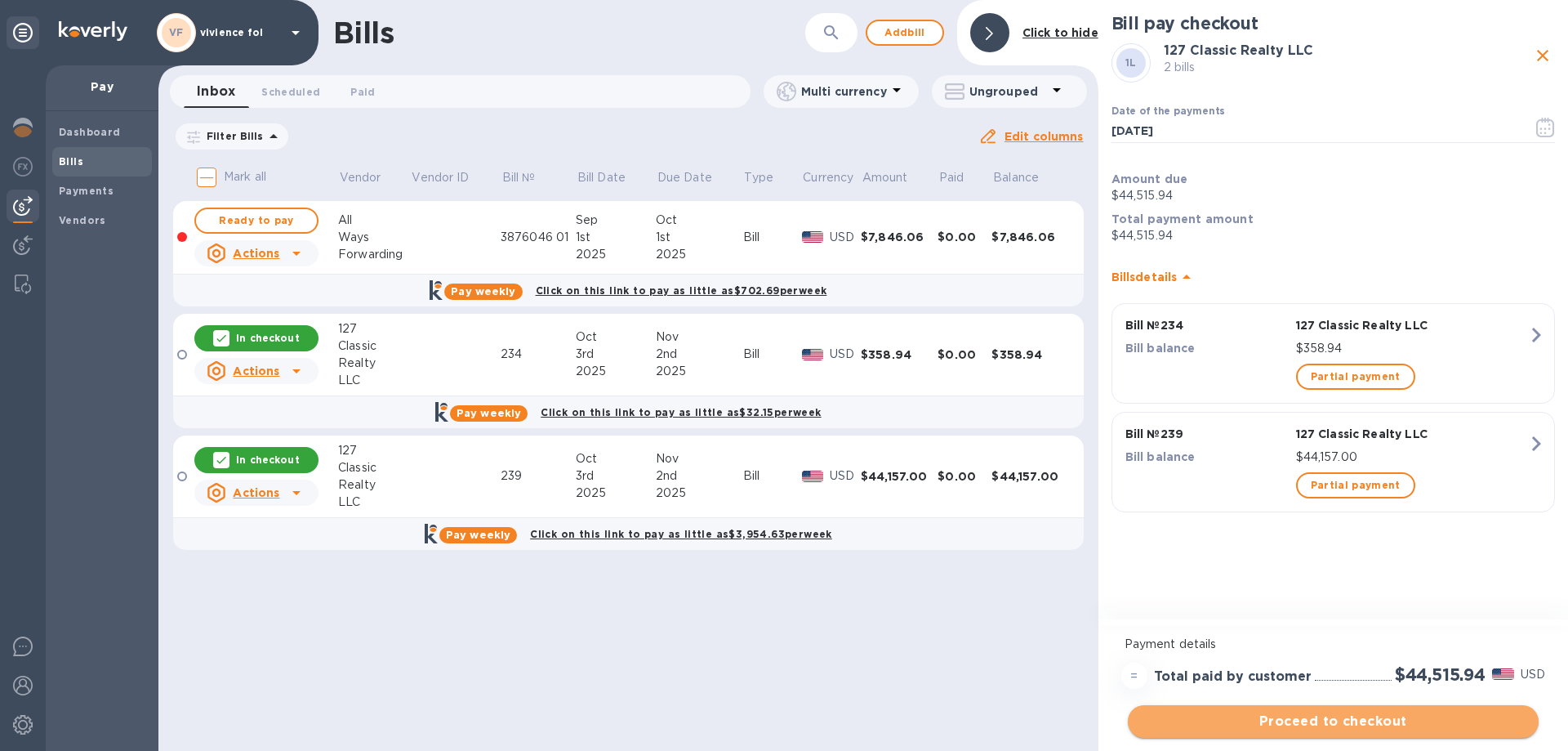
click at [1338, 724] on span "Proceed to checkout" at bounding box center [1332, 721] width 385 height 20
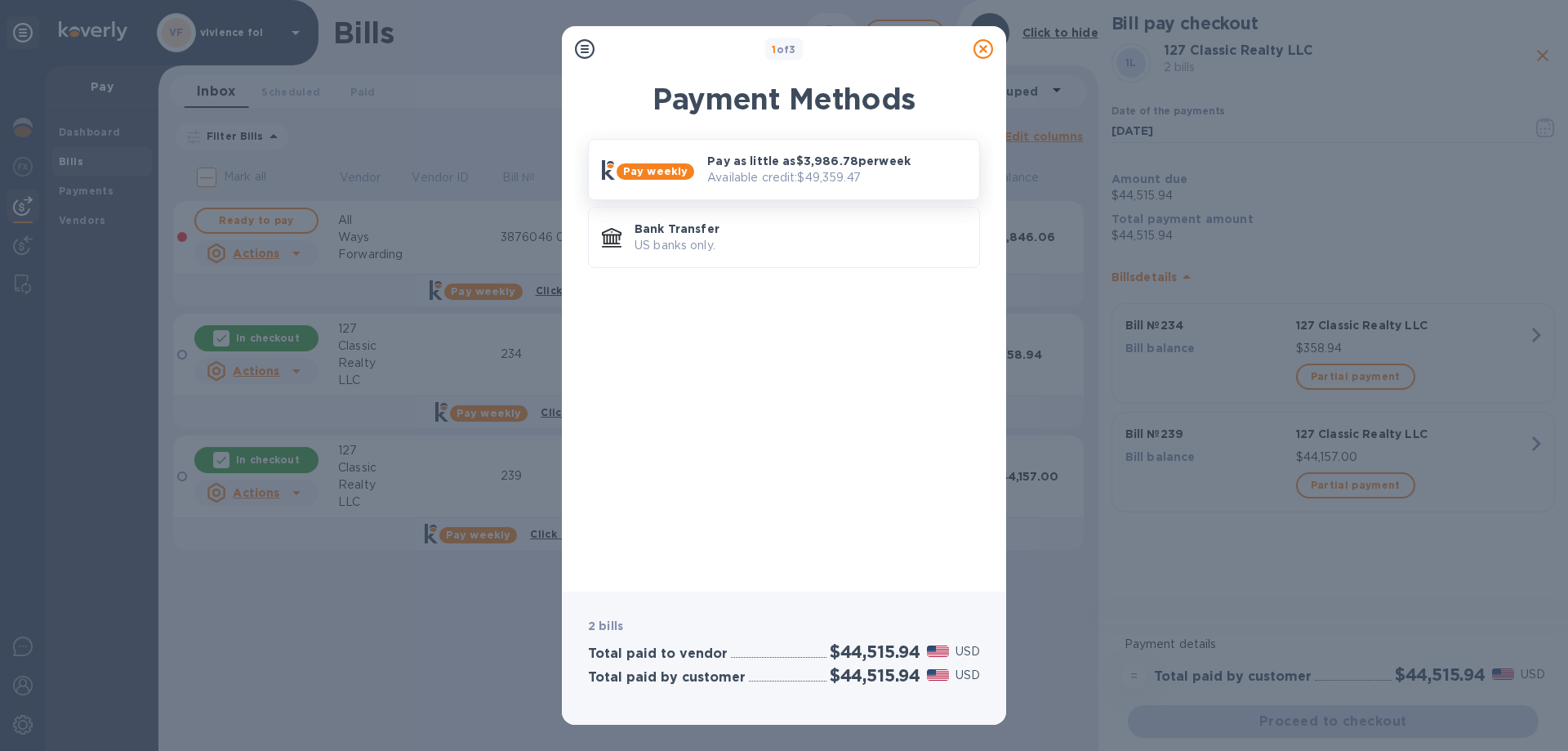
click at [785, 172] on p "Available credit: $49,359.47" at bounding box center [836, 178] width 258 height 17
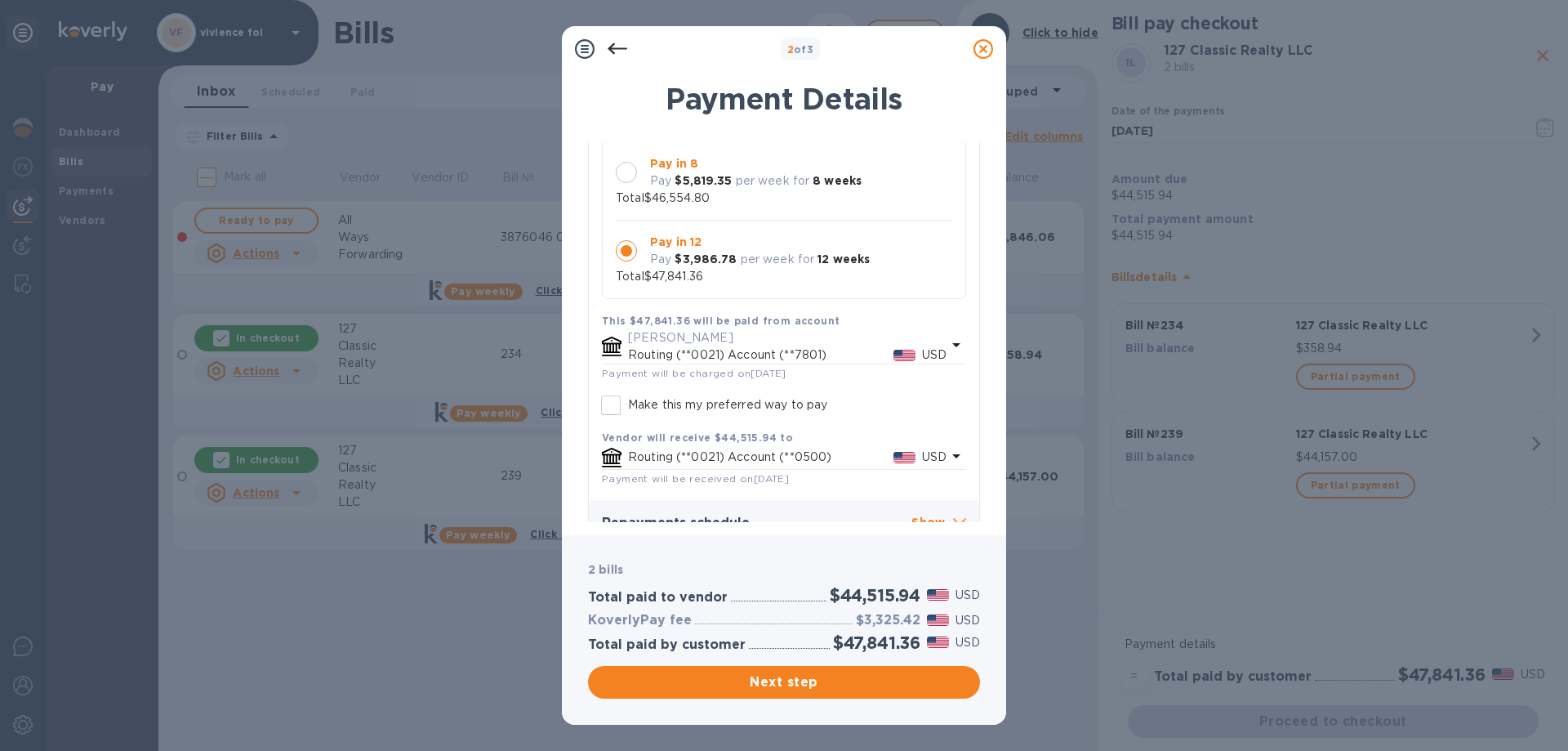
scroll to position [234, 0]
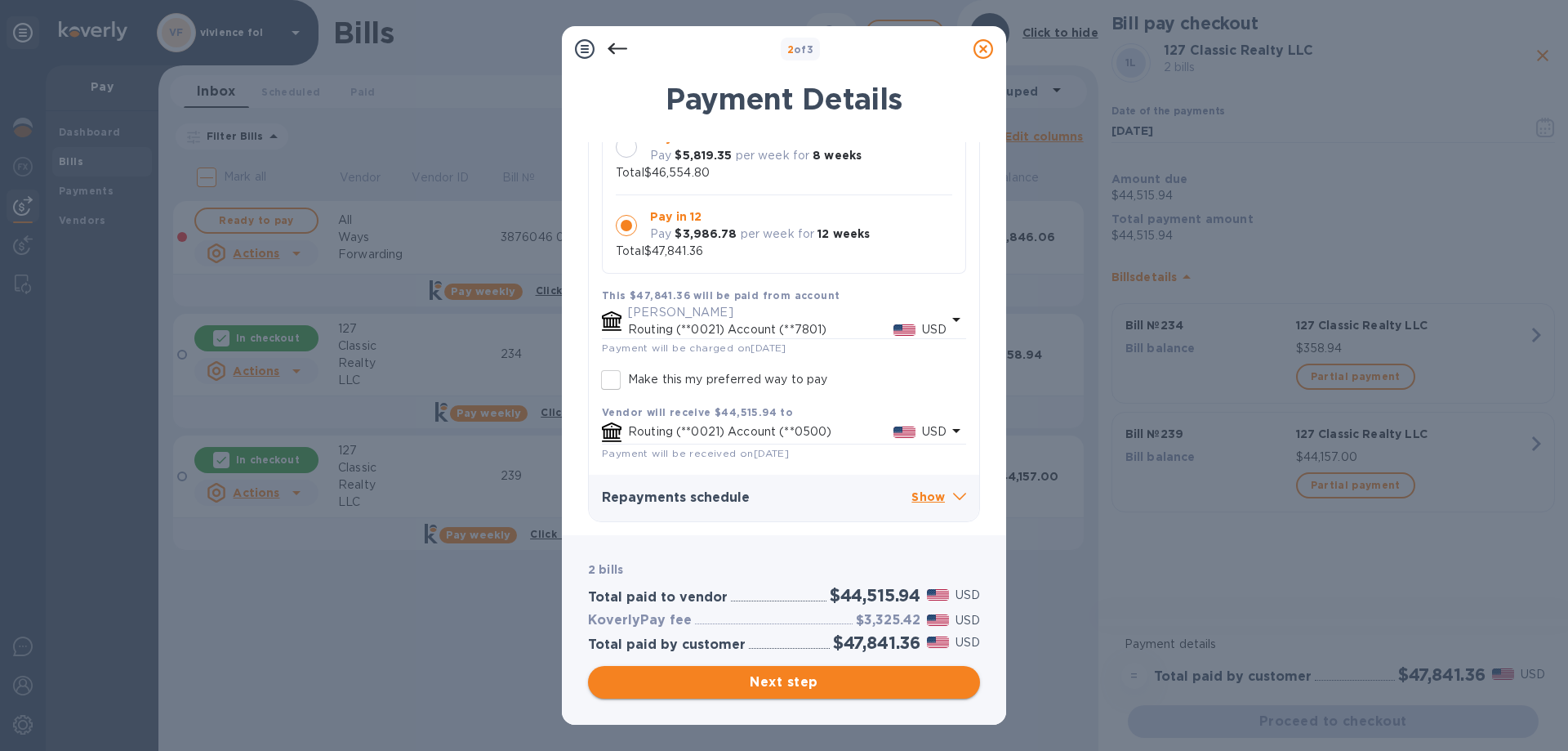
click at [825, 679] on span "Next step" at bounding box center [784, 682] width 366 height 20
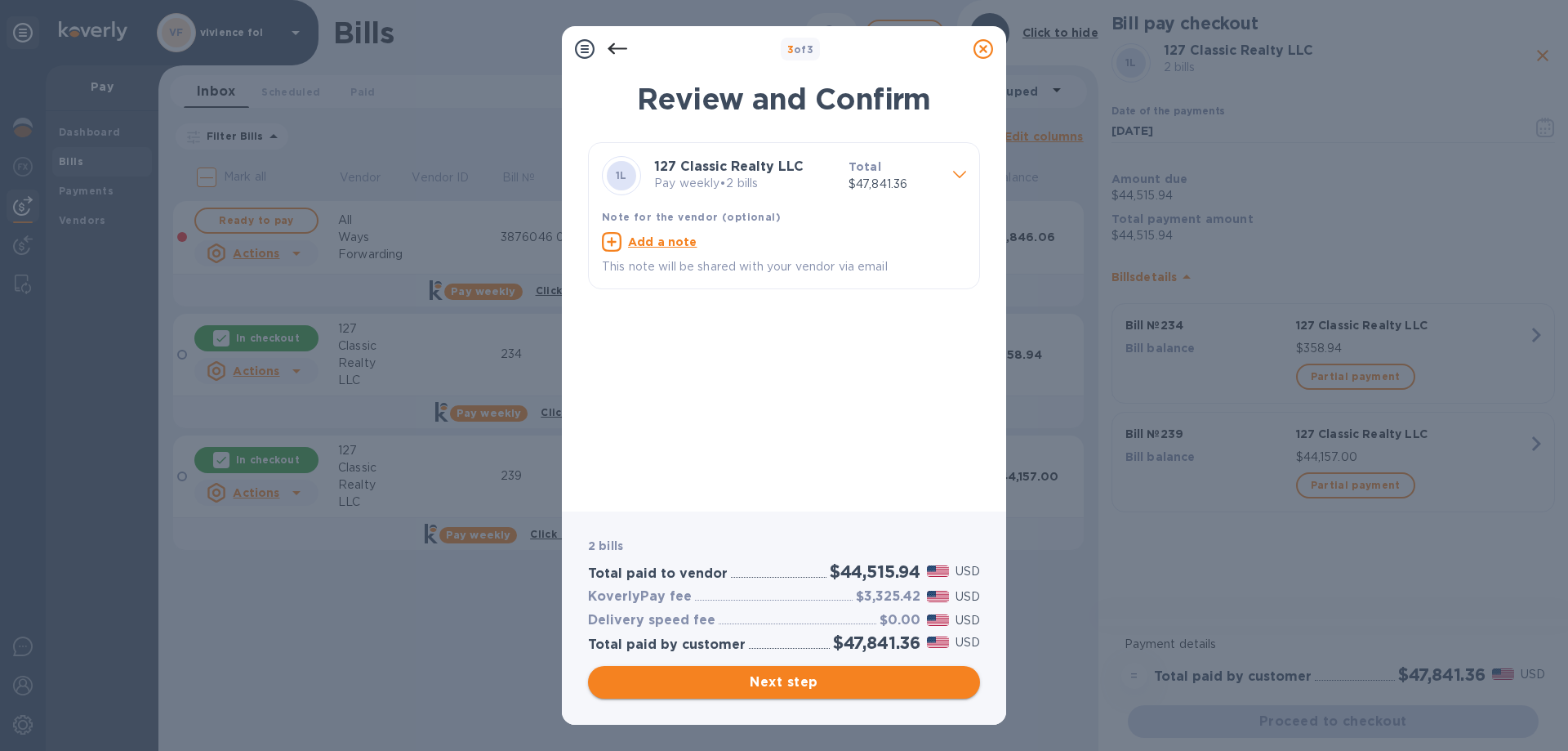
click at [827, 689] on span "Next step" at bounding box center [784, 682] width 366 height 20
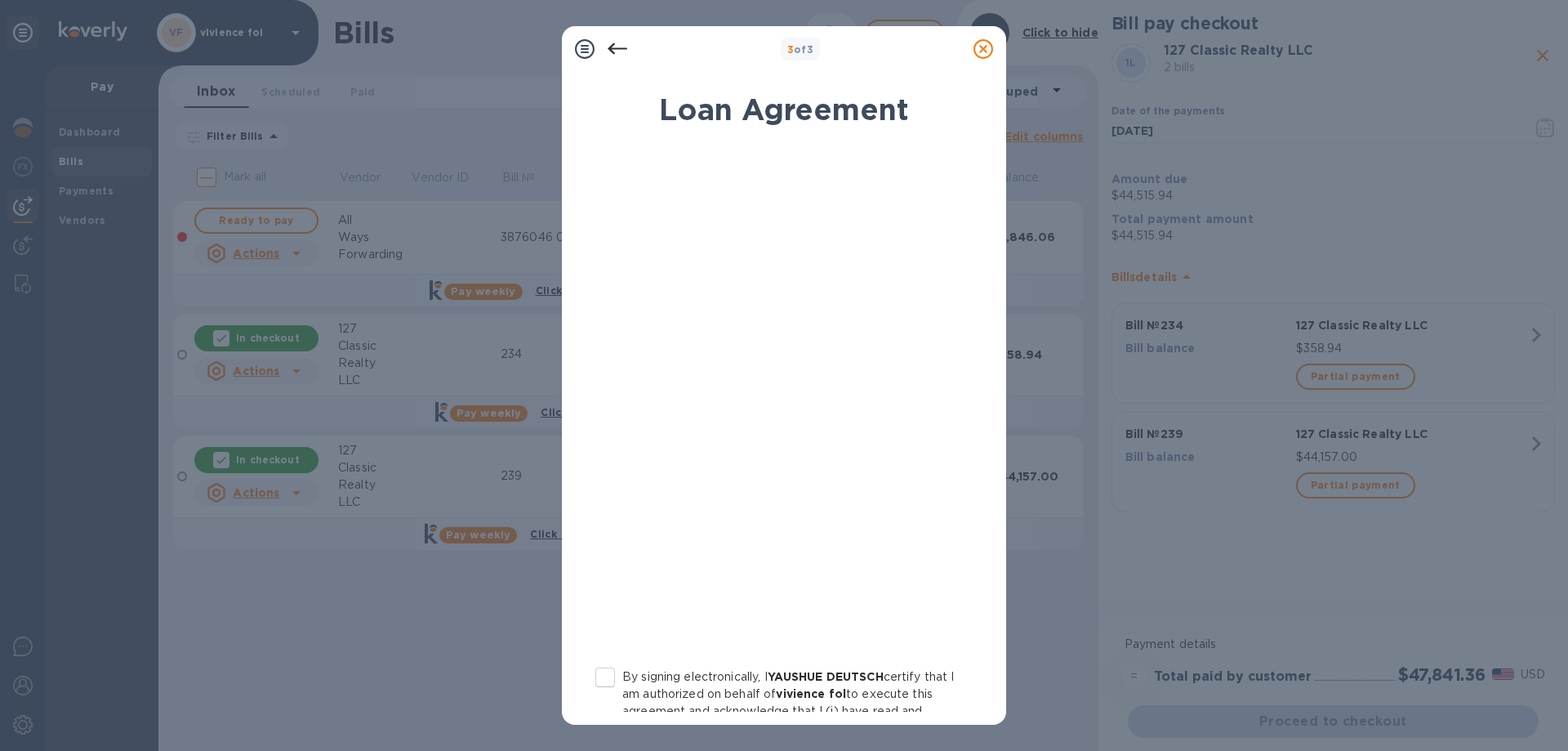
scroll to position [163, 0]
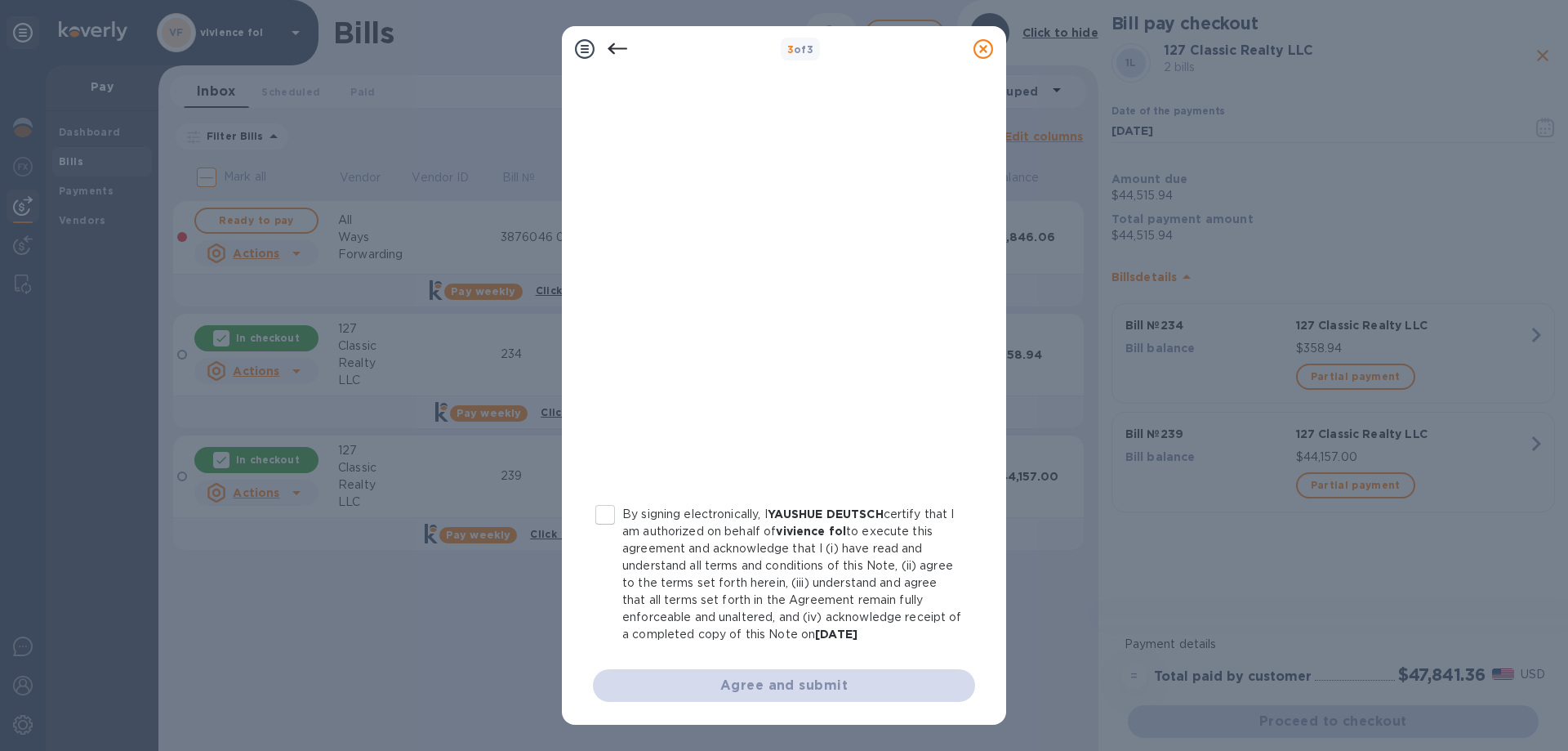
click at [609, 513] on input "By signing electronically, I YAUSHUE DEUTSCH certify that I am authorized on be…" at bounding box center [605, 514] width 35 height 35
checkbox input "true"
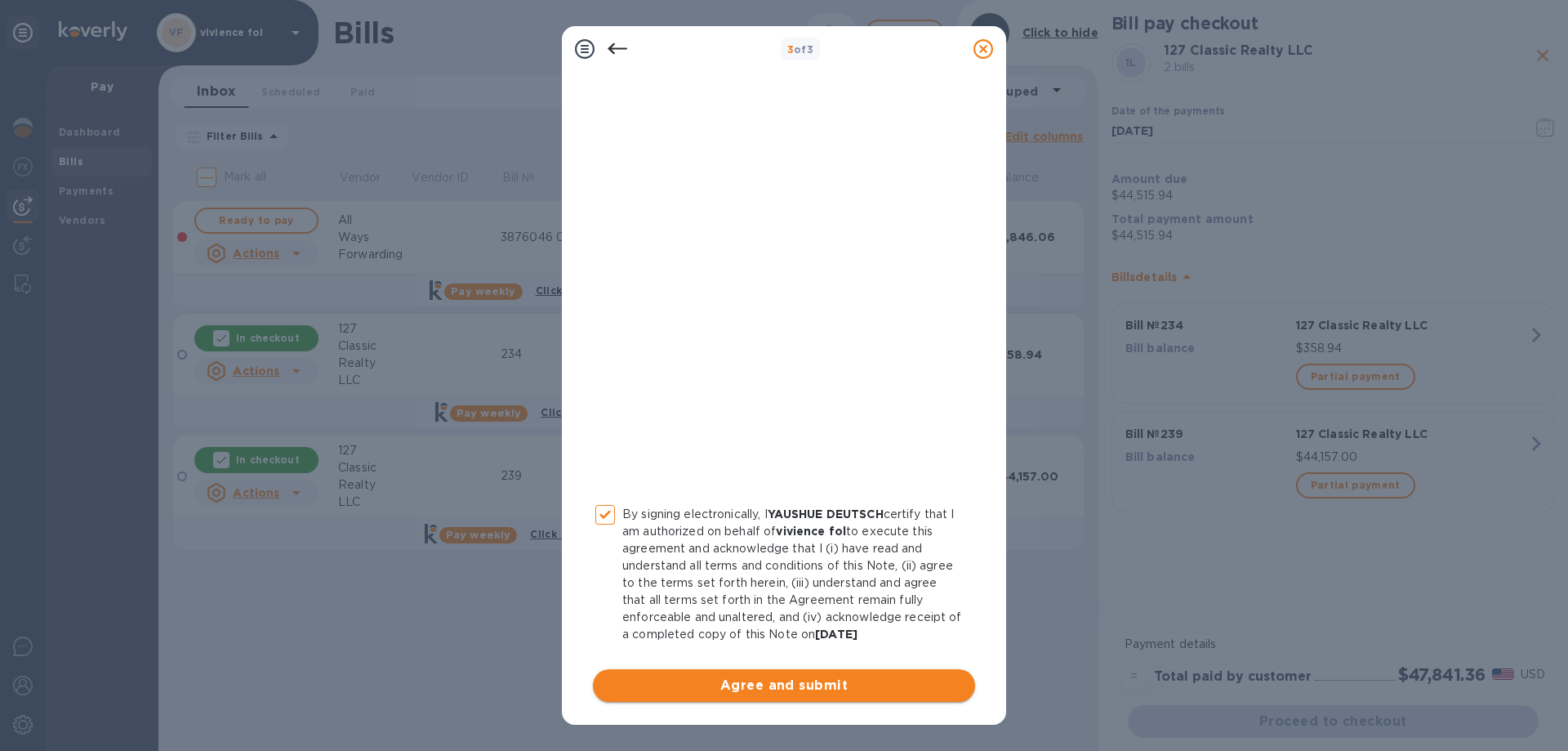
click at [834, 685] on span "Agree and submit" at bounding box center [784, 685] width 356 height 20
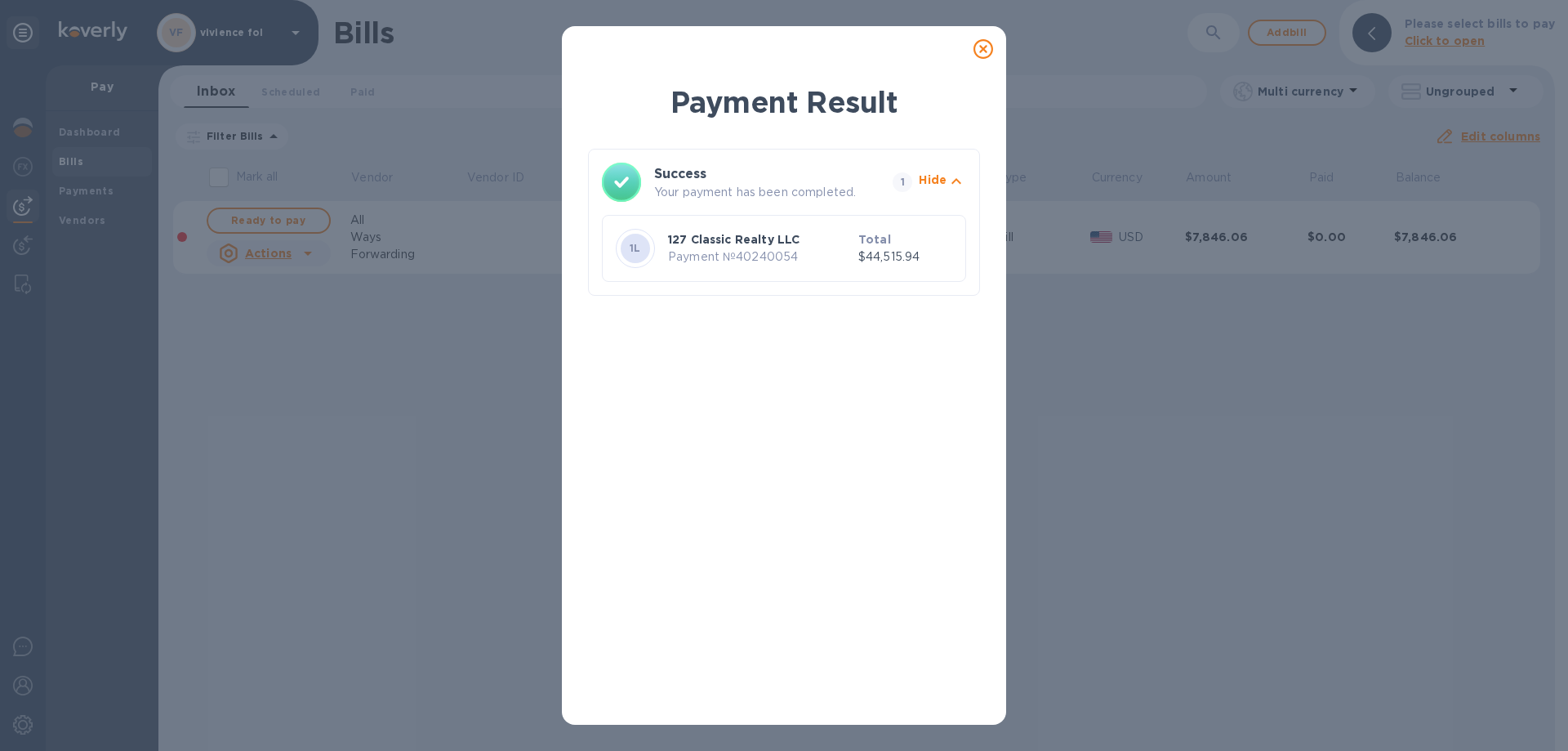
click at [980, 50] on icon at bounding box center [983, 49] width 20 height 20
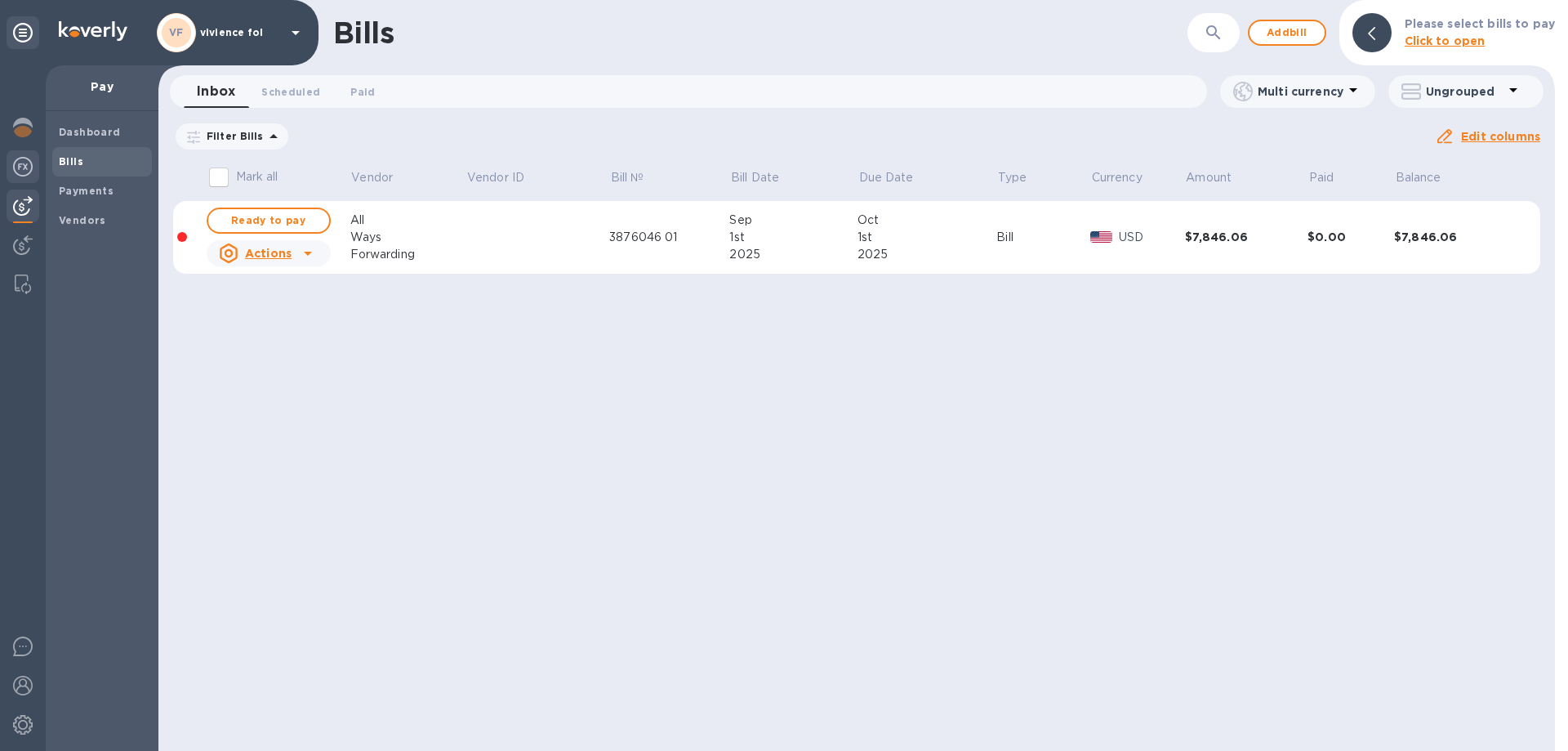
click at [30, 170] on img at bounding box center [22, 166] width 20 height 20
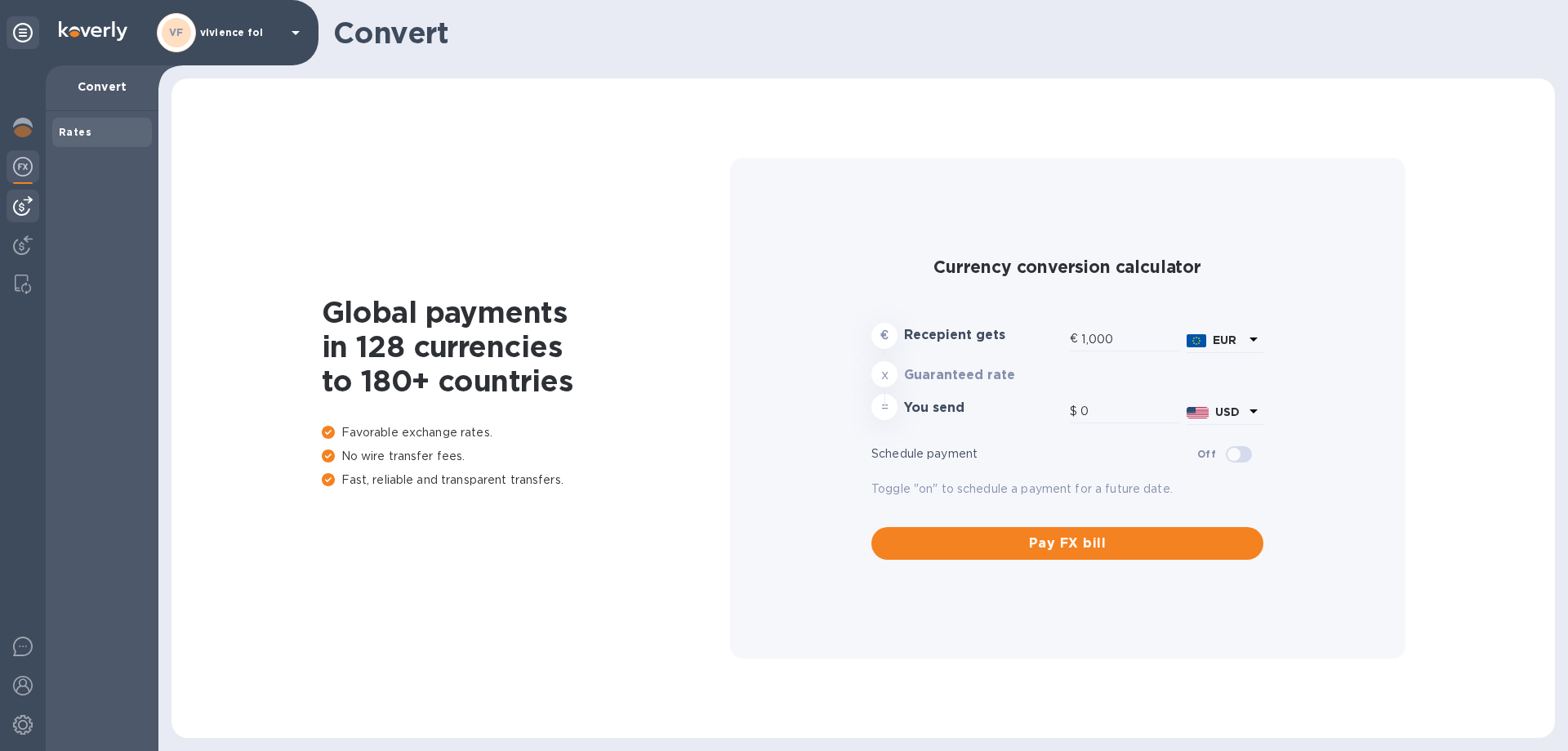
click at [23, 195] on div at bounding box center [22, 205] width 33 height 33
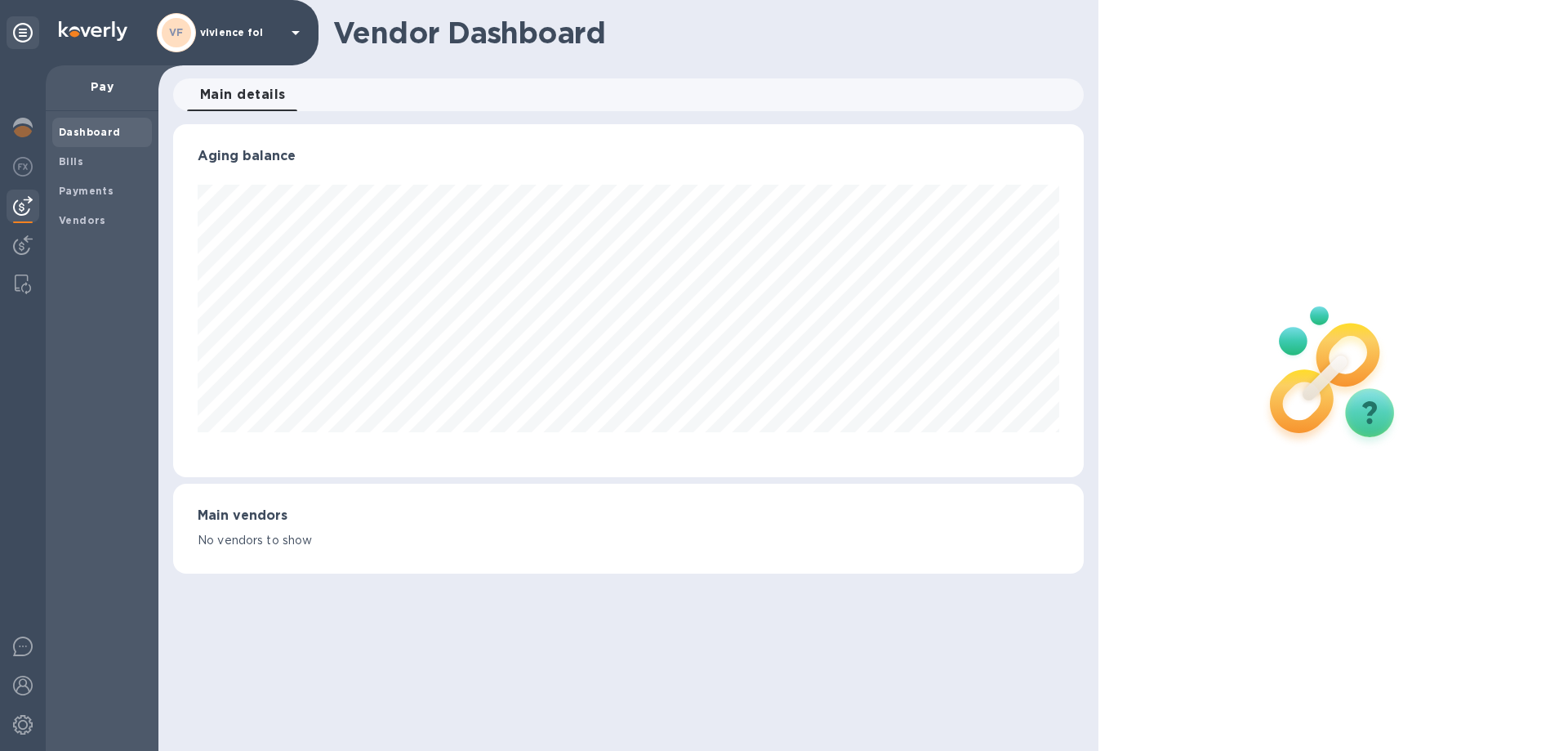
scroll to position [353, 910]
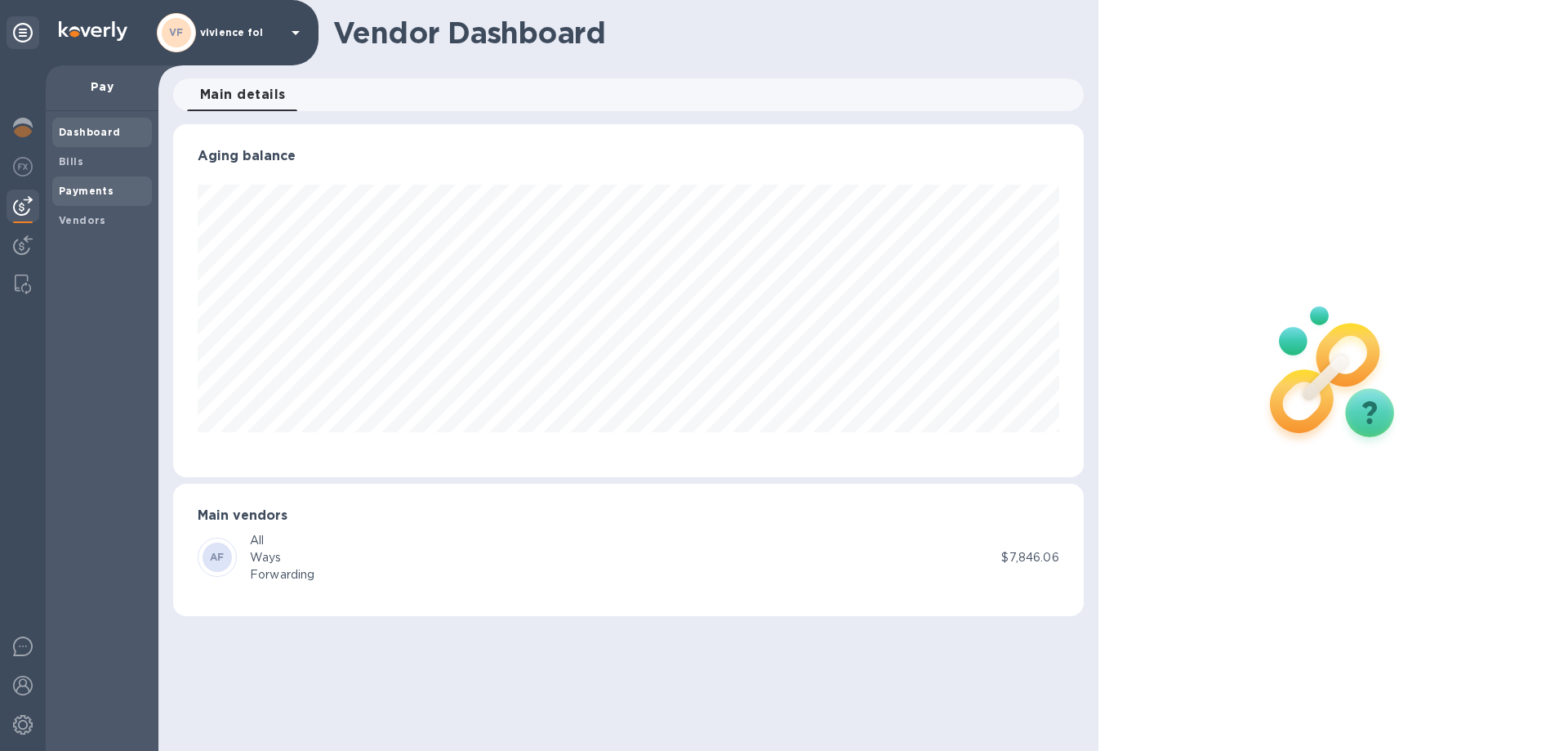
click at [86, 184] on b "Payments" at bounding box center [86, 190] width 54 height 12
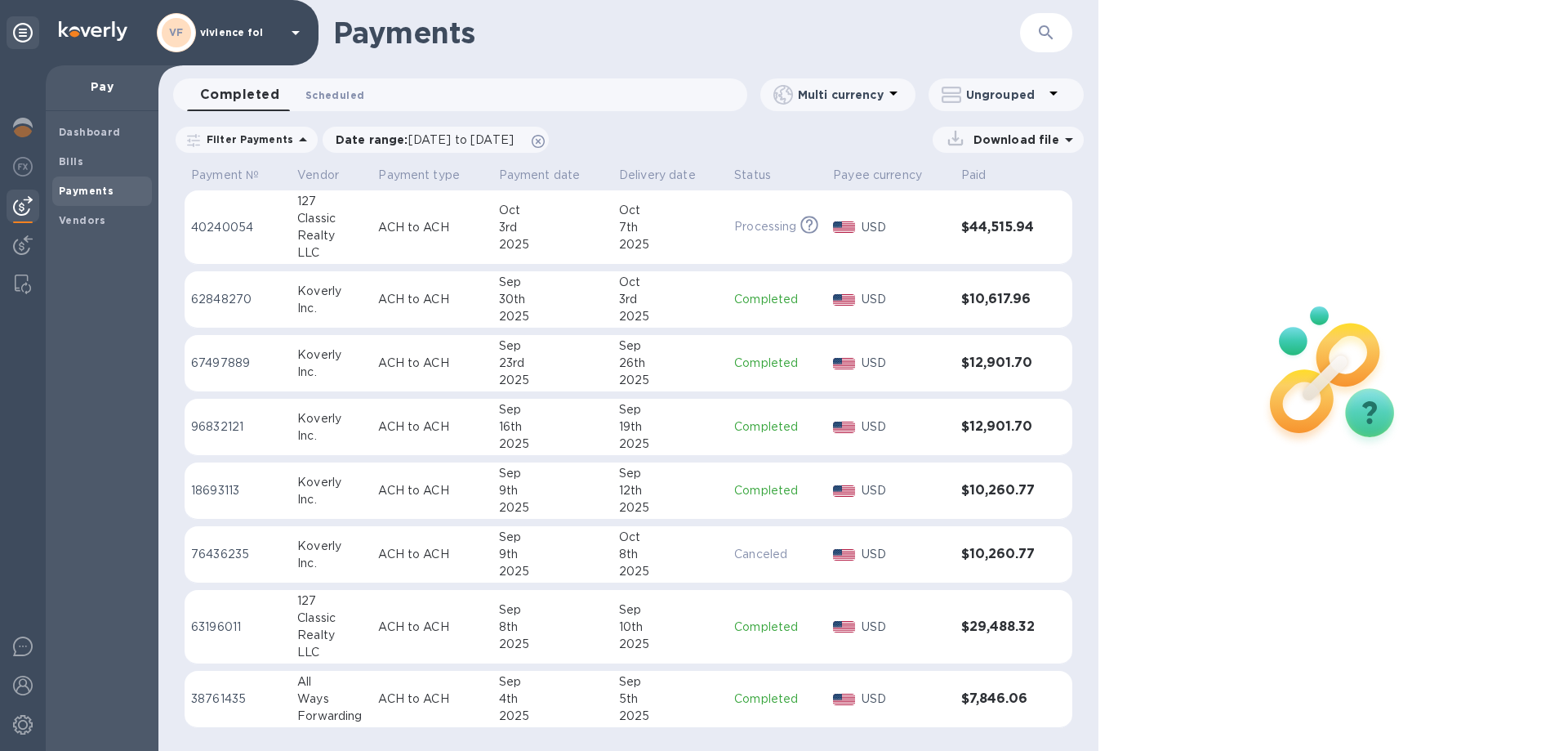
click at [338, 96] on span "Scheduled 0" at bounding box center [334, 95] width 59 height 17
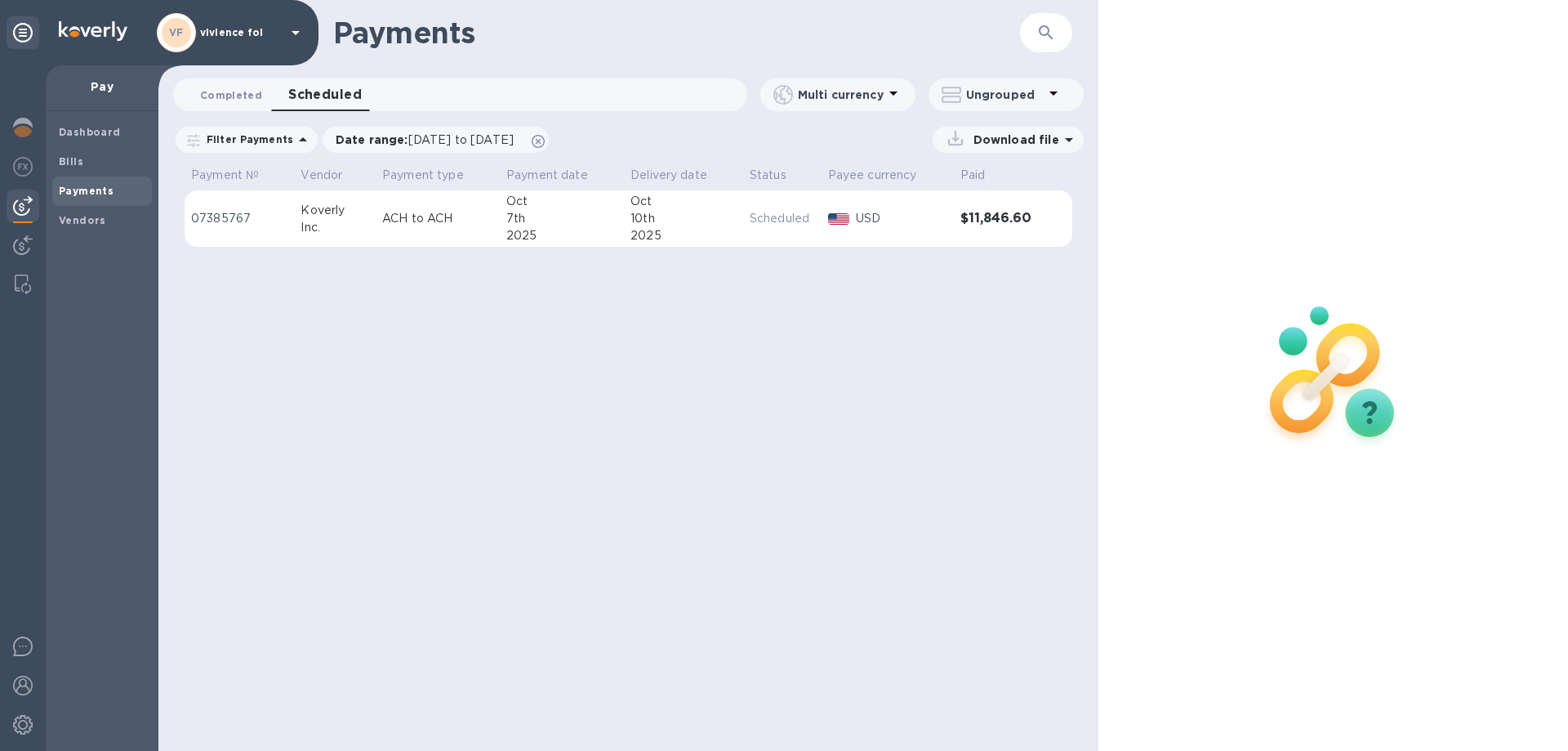
click at [233, 94] on span "Completed 0" at bounding box center [231, 95] width 62 height 17
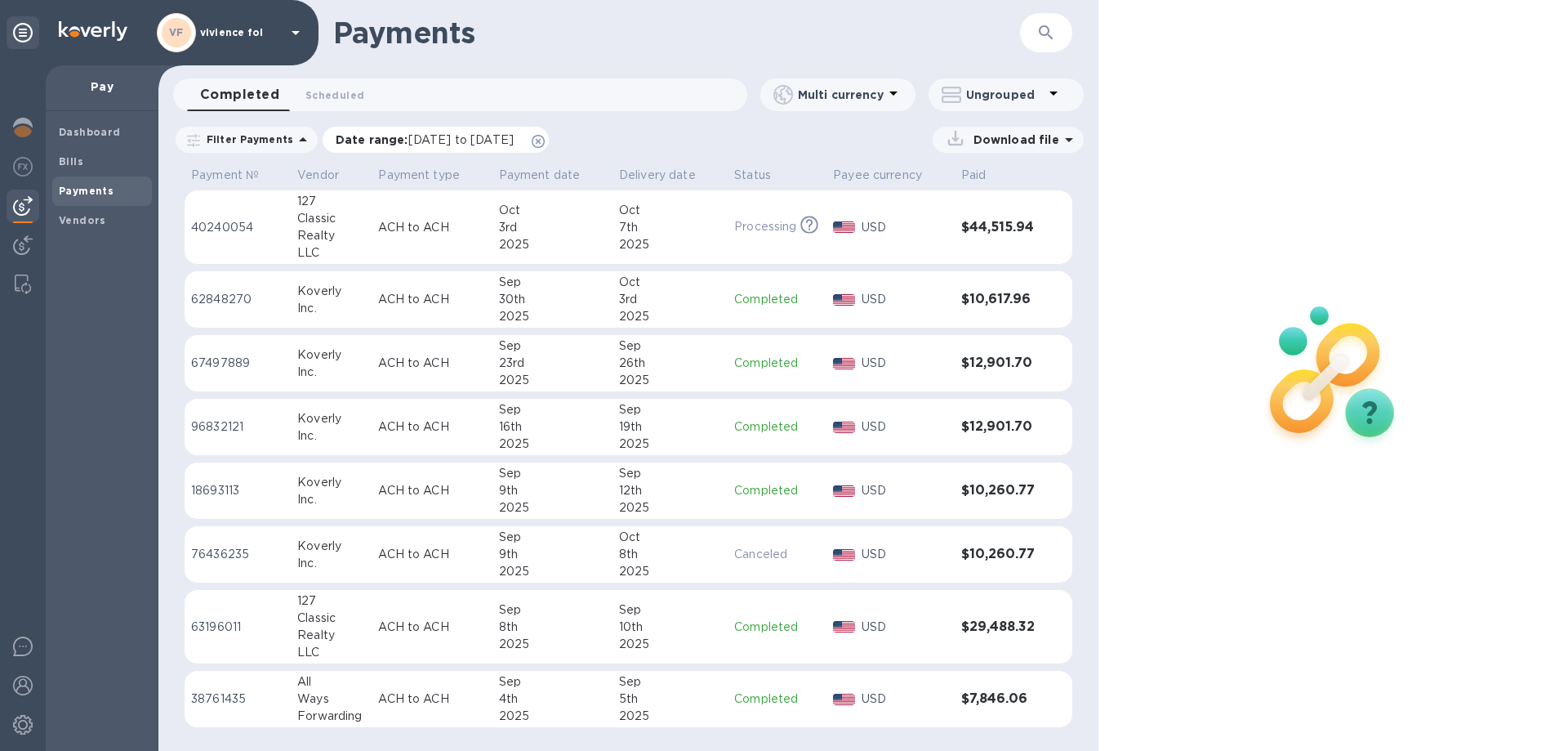
click at [545, 144] on icon at bounding box center [538, 141] width 13 height 13
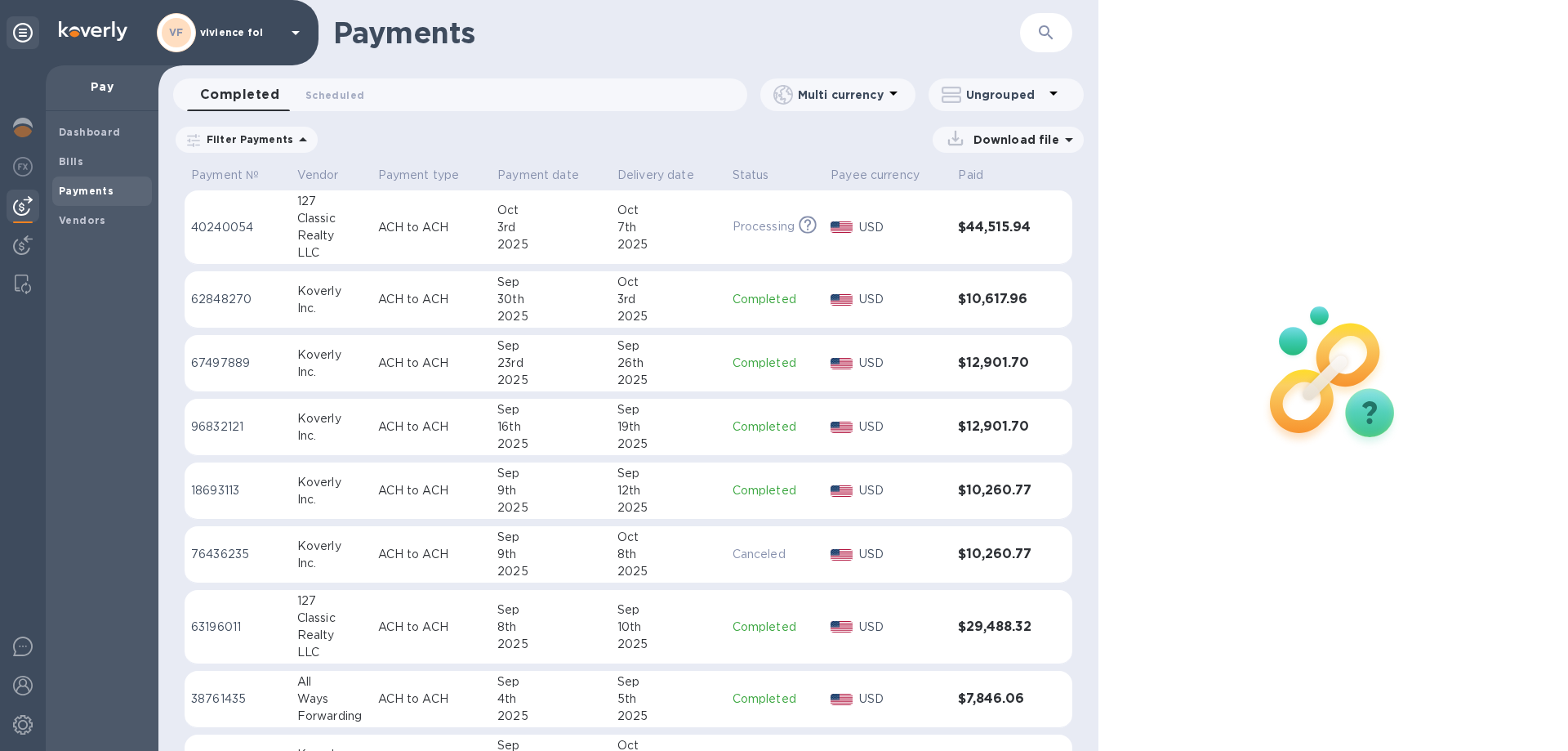
click at [610, 227] on td "[DATE]" at bounding box center [667, 227] width 115 height 74
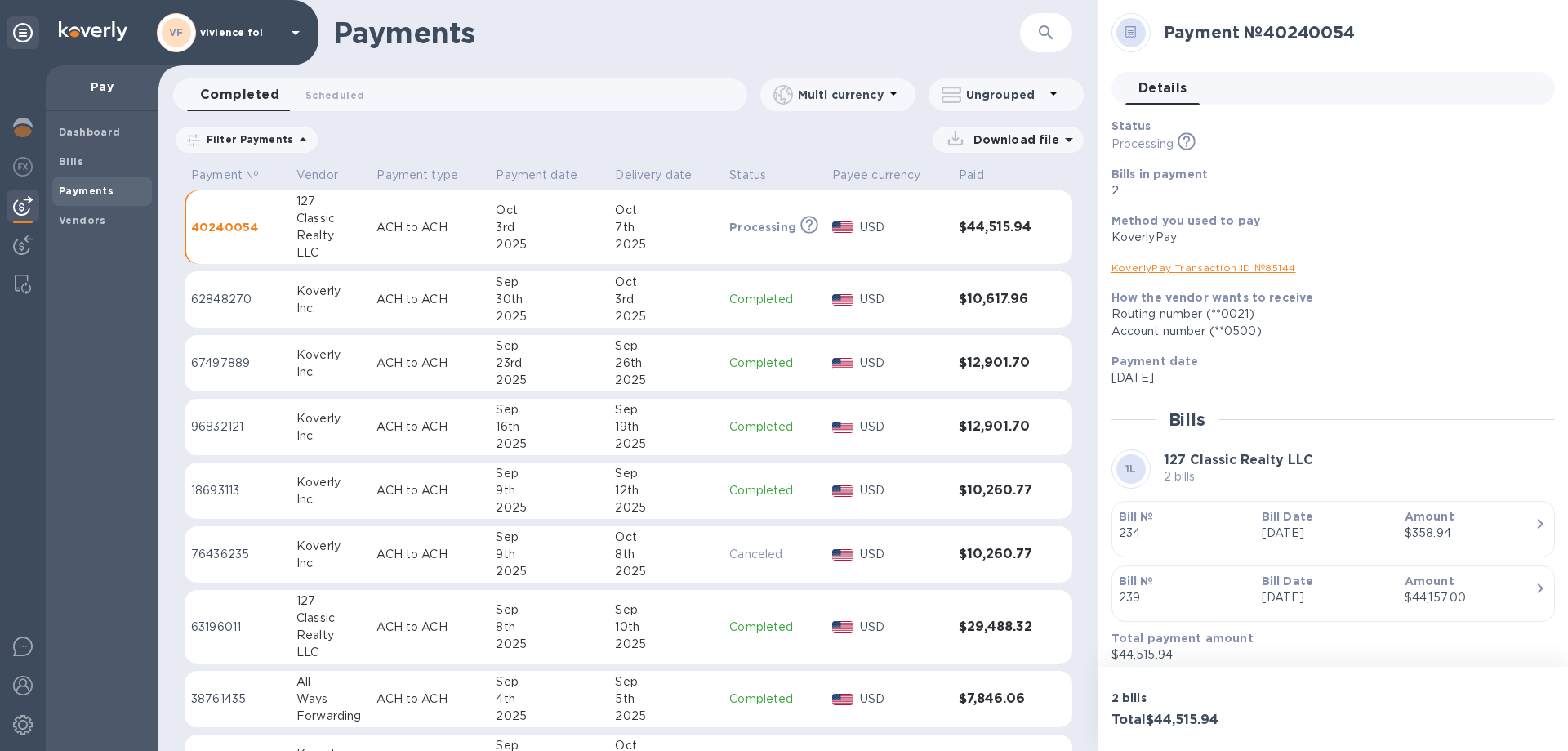
click at [1249, 272] on link "KoverlyPay Transaction ID № 85144" at bounding box center [1203, 267] width 184 height 12
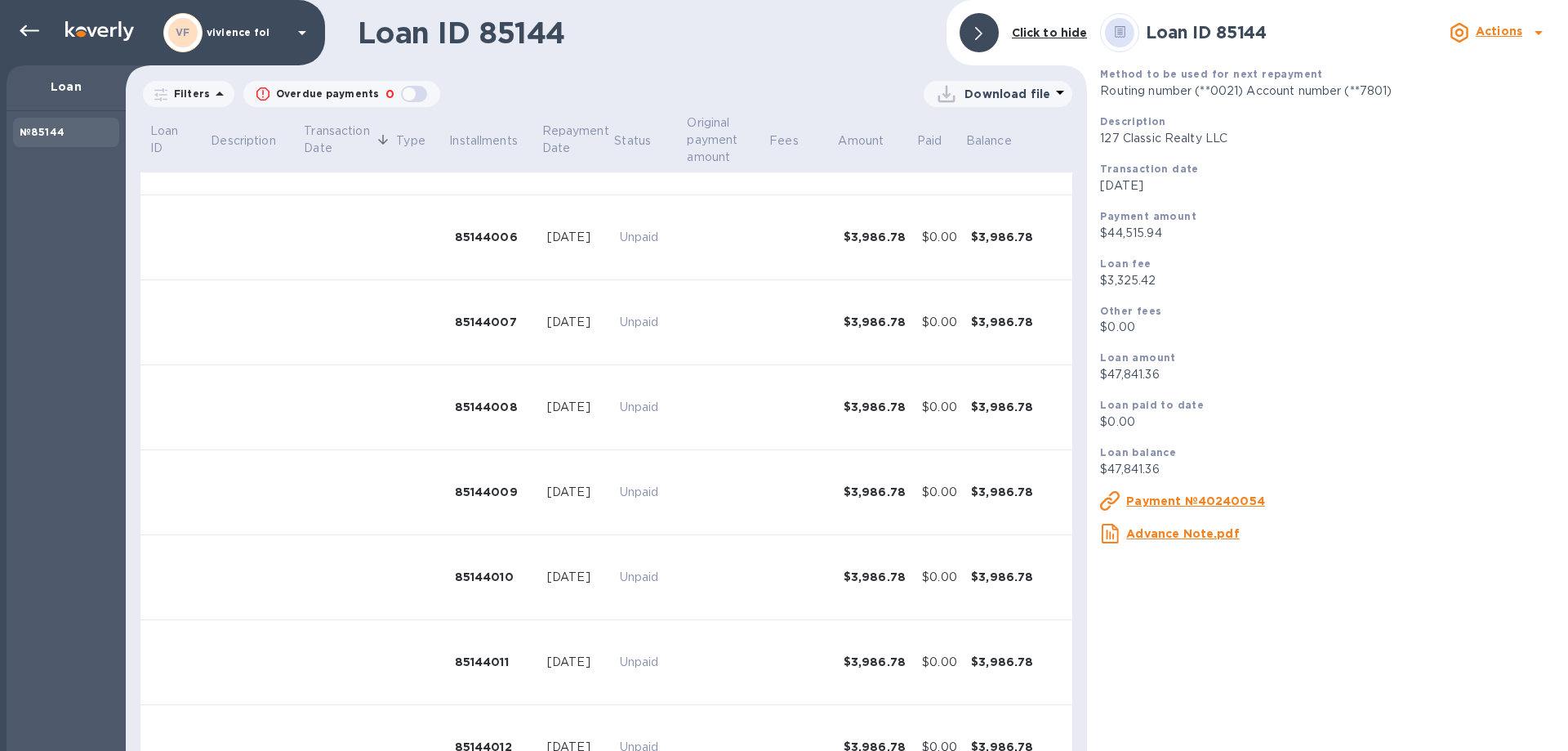
scroll to position [542, 0]
